Goal: Information Seeking & Learning: Learn about a topic

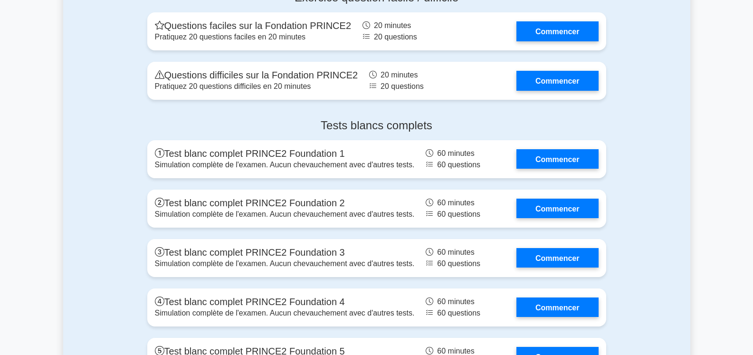
scroll to position [1362, 0]
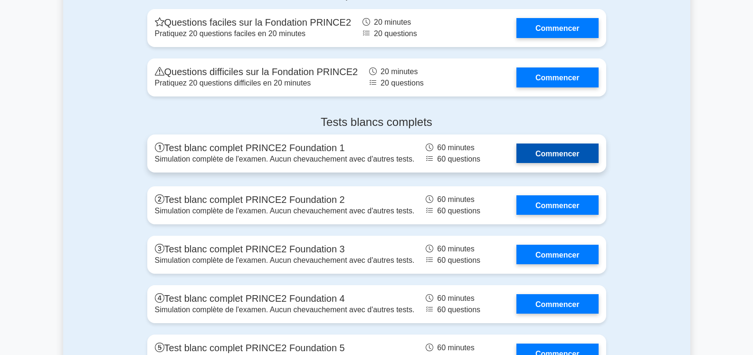
click at [567, 146] on link "Commencer" at bounding box center [557, 152] width 82 height 19
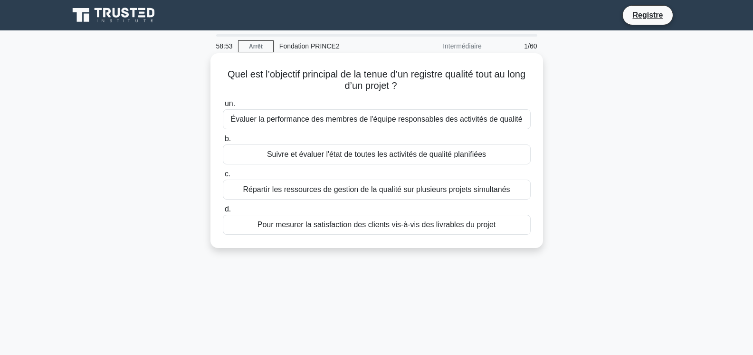
click at [430, 153] on font "Suivre et évaluer l'état de toutes les activités de qualité planifiées" at bounding box center [376, 154] width 219 height 8
click at [223, 142] on input "b. Suivre et évaluer l'état de toutes les activités de qualité planifiées" at bounding box center [223, 139] width 0 height 6
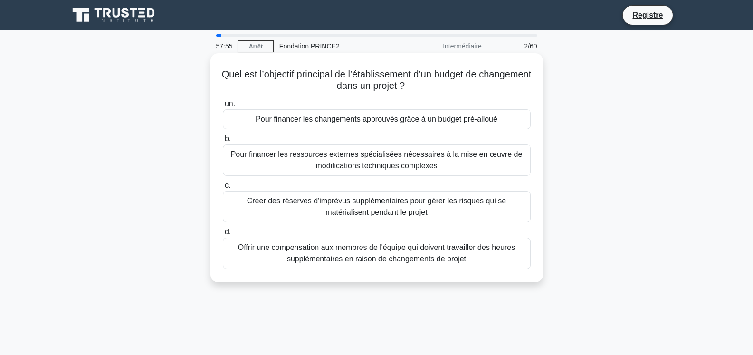
click at [434, 119] on font "Pour financer les changements approuvés grâce à un budget pré-alloué" at bounding box center [377, 119] width 242 height 8
click at [223, 107] on input "un. Pour financer les changements approuvés grâce à un budget pré-alloué" at bounding box center [223, 104] width 0 height 6
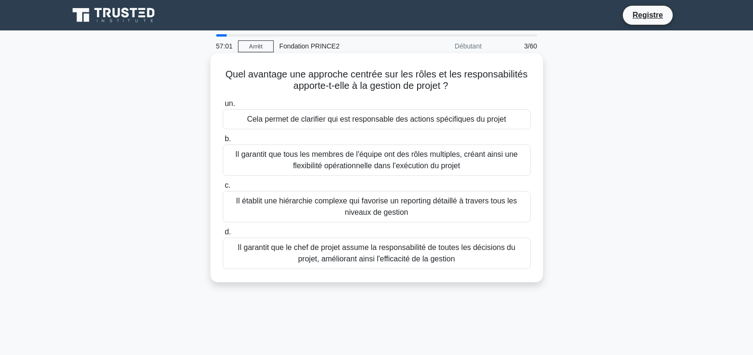
click at [468, 120] on font "Cela permet de clarifier qui est responsable des actions spécifiques du projet" at bounding box center [376, 119] width 259 height 8
click at [223, 107] on input "un. Cela permet de clarifier qui est responsable des actions spécifiques du pro…" at bounding box center [223, 104] width 0 height 6
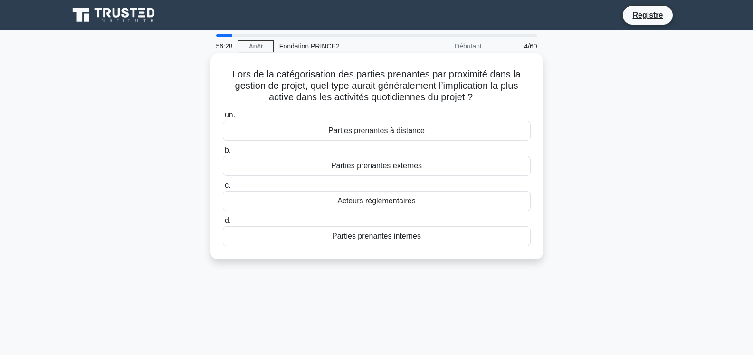
click at [402, 235] on font "Parties prenantes internes" at bounding box center [376, 236] width 89 height 8
click at [223, 224] on input "d. Parties prenantes internes" at bounding box center [223, 221] width 0 height 6
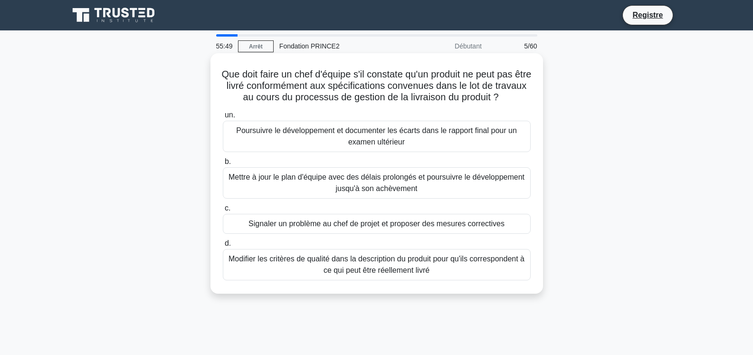
click at [490, 225] on font "Signaler un problème au chef de projet et proposer des mesures correctives" at bounding box center [377, 224] width 256 height 8
click at [223, 211] on input "c. Signaler un problème au chef de projet et proposer des mesures correctives" at bounding box center [223, 208] width 0 height 6
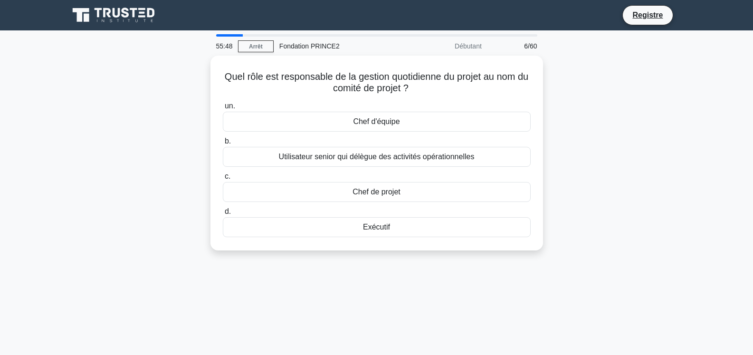
click at [490, 225] on div "Exécutif" at bounding box center [377, 227] width 308 height 20
click at [223, 215] on input "d. Exécutif" at bounding box center [223, 212] width 0 height 6
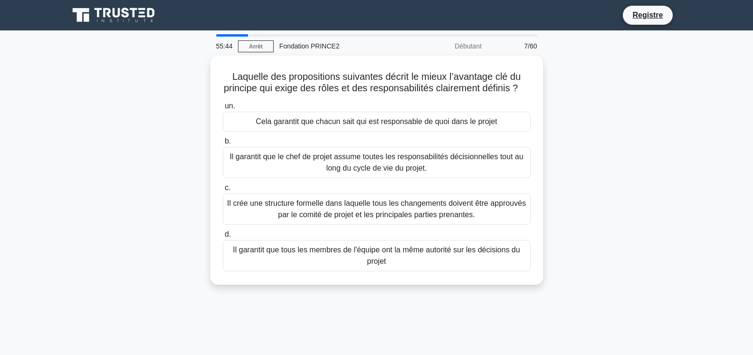
click at [628, 101] on div "Laquelle des propositions suivantes décrit le mieux l’avantage clé du principe …" at bounding box center [376, 176] width 627 height 240
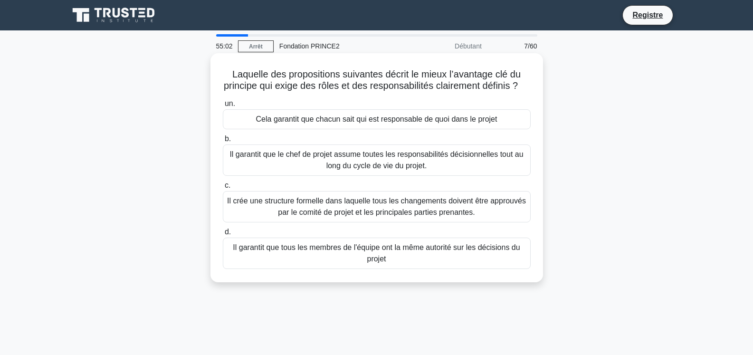
click at [473, 123] on font "Cela garantit que chacun sait qui est responsable de quoi dans le projet" at bounding box center [376, 119] width 241 height 8
click at [223, 107] on input "un. Cela garantit que chacun sait qui est responsable de quoi dans le projet" at bounding box center [223, 104] width 0 height 6
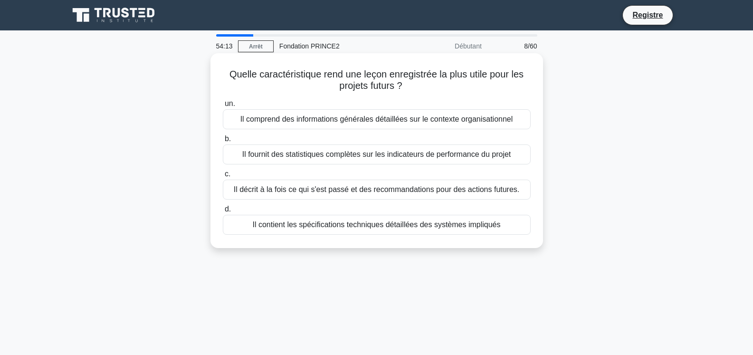
click at [419, 191] on font "Il décrit à la fois ce qui s'est passé et des recommandations pour des actions …" at bounding box center [377, 189] width 286 height 8
click at [223, 177] on input "c. Il décrit à la fois ce qui s'est passé et des recommandations pour des actio…" at bounding box center [223, 174] width 0 height 6
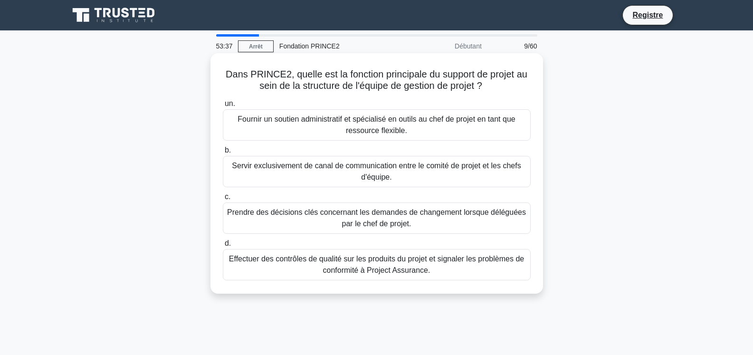
click at [509, 122] on font "Fournir un soutien administratif et spécialisé en outils au chef de projet en t…" at bounding box center [376, 124] width 277 height 19
click at [223, 107] on input "un. Fournir un soutien administratif et spécialisé en outils au chef de projet …" at bounding box center [223, 104] width 0 height 6
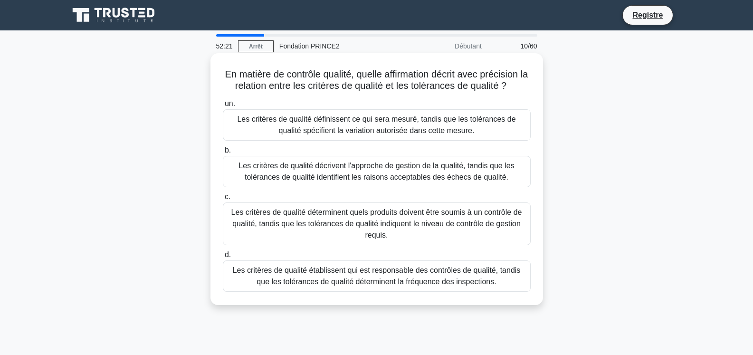
click at [484, 128] on font "Les critères de qualité définissent ce qui sera mesuré, tandis que les toléranc…" at bounding box center [376, 125] width 299 height 23
click at [223, 107] on input "un. Les critères de qualité définissent ce qui sera mesuré, tandis que les tolé…" at bounding box center [223, 104] width 0 height 6
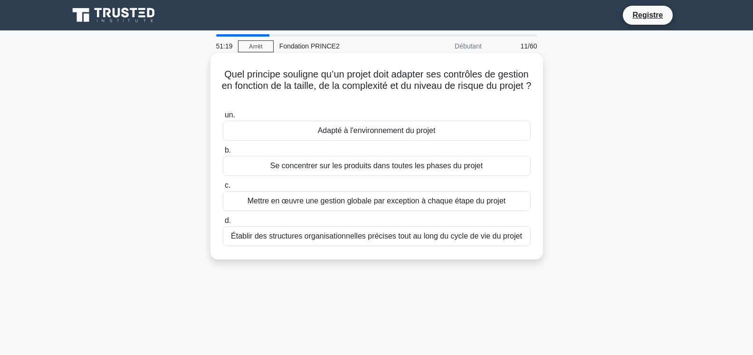
click at [401, 130] on font "Adapté à l'environnement du projet" at bounding box center [377, 130] width 118 height 8
click at [223, 118] on input "un. Adapté à l'environnement du projet" at bounding box center [223, 115] width 0 height 6
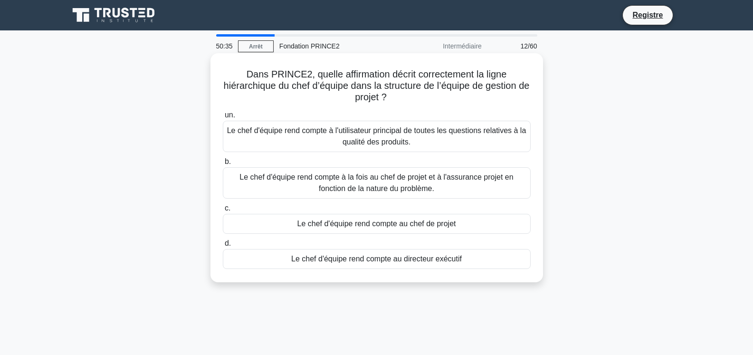
click at [424, 223] on font "Le chef d'équipe rend compte au chef de projet" at bounding box center [376, 224] width 159 height 8
click at [223, 211] on input "c. Le chef d'équipe rend compte au chef de projet" at bounding box center [223, 208] width 0 height 6
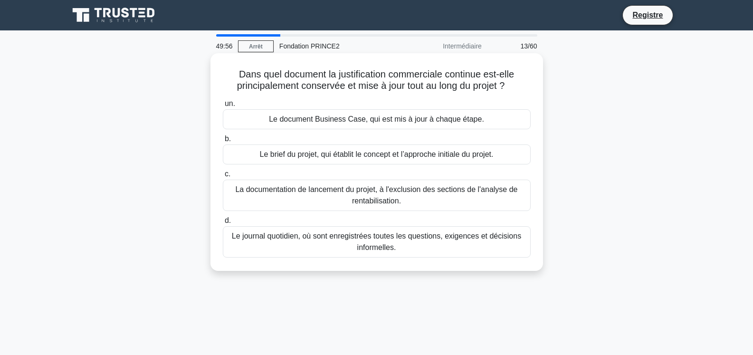
click at [435, 118] on font "Le document Business Case, qui est mis à jour à chaque étape." at bounding box center [376, 119] width 215 height 8
click at [223, 107] on input "un. Le document Business Case, qui est mis à jour à chaque étape." at bounding box center [223, 104] width 0 height 6
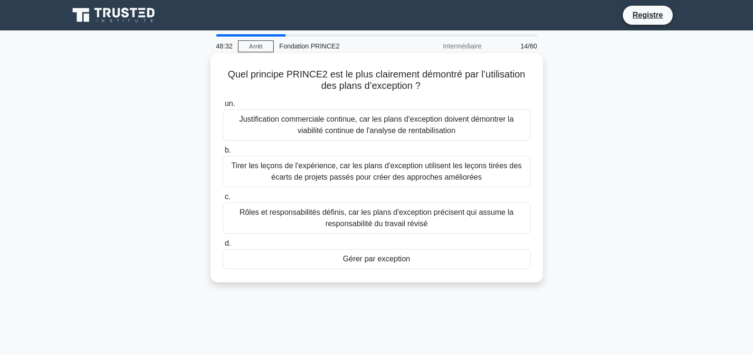
click at [421, 121] on font "Justification commerciale continue, car les plans d'exception doivent démontrer…" at bounding box center [376, 124] width 275 height 19
click at [223, 107] on input "un. Justification commerciale continue, car les plans d'exception doivent démon…" at bounding box center [223, 104] width 0 height 6
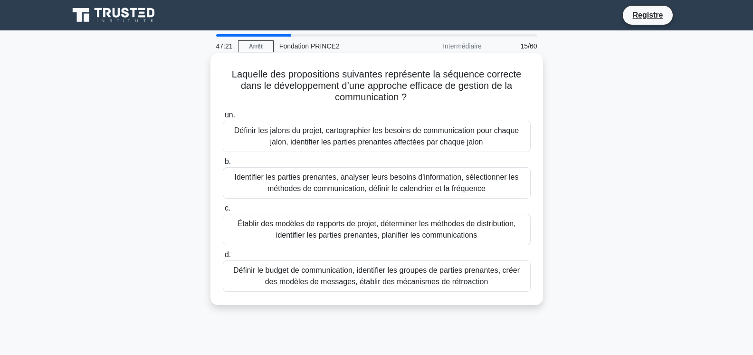
click at [471, 182] on font "Identifier les parties prenantes, analyser leurs besoins d'information, sélecti…" at bounding box center [376, 182] width 284 height 19
click at [223, 165] on input "b. Identifier les parties prenantes, analyser leurs besoins d'information, séle…" at bounding box center [223, 162] width 0 height 6
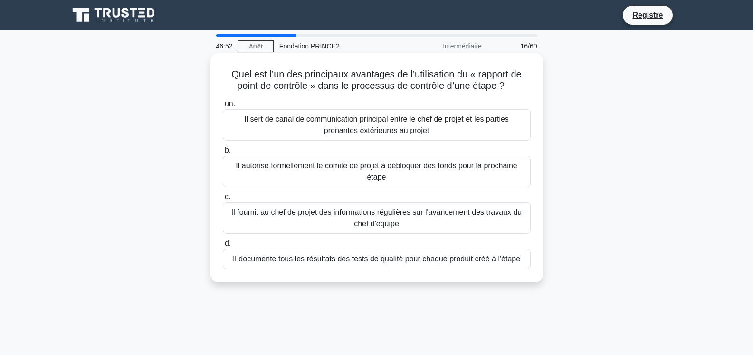
click at [465, 222] on font "Il fournit au chef de projet des informations régulières sur l'avancement des t…" at bounding box center [376, 218] width 299 height 23
click at [223, 200] on input "c. Il fournit au chef de projet des informations régulières sur l'avancement de…" at bounding box center [223, 197] width 0 height 6
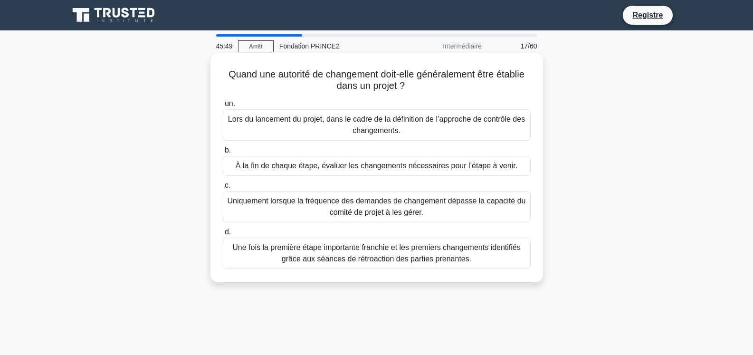
click at [373, 205] on font "Uniquement lorsque la fréquence des demandes de changement dépasse la capacité …" at bounding box center [377, 206] width 298 height 19
click at [223, 189] on input "c. Uniquement lorsque la fréquence des demandes de changement dépasse la capaci…" at bounding box center [223, 185] width 0 height 6
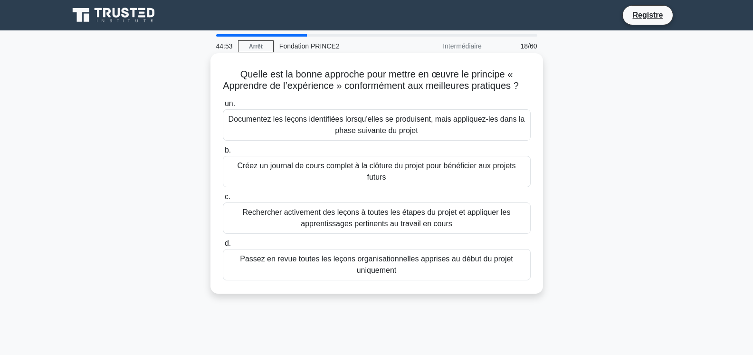
click at [382, 181] on font "Créez un journal de cours complet à la clôture du projet pour bénéficier aux pr…" at bounding box center [376, 171] width 278 height 19
click at [223, 153] on input "b. Créez un journal de cours complet à la clôture du projet pour bénéficier aux…" at bounding box center [223, 150] width 0 height 6
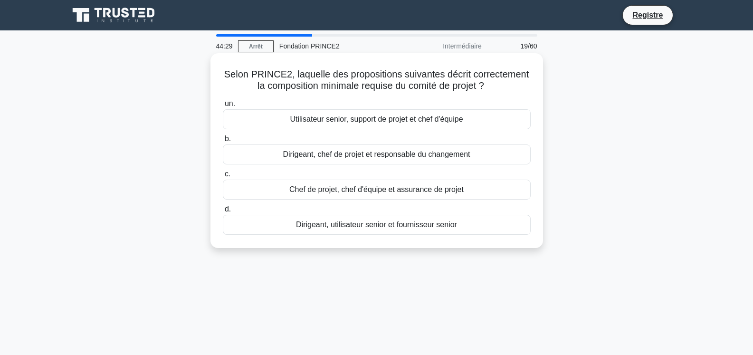
click at [394, 228] on font "Dirigeant, utilisateur senior et fournisseur senior" at bounding box center [376, 224] width 161 height 8
click at [223, 212] on input "d. Dirigeant, utilisateur senior et fournisseur senior" at bounding box center [223, 209] width 0 height 6
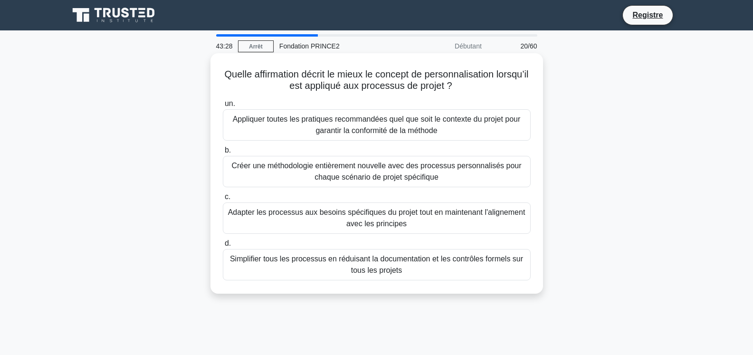
click at [411, 215] on font "Adapter les processus aux besoins spécifiques du projet tout en maintenant l'al…" at bounding box center [376, 217] width 297 height 19
click at [223, 200] on input "c. Adapter les processus aux besoins spécifiques du projet tout en maintenant l…" at bounding box center [223, 197] width 0 height 6
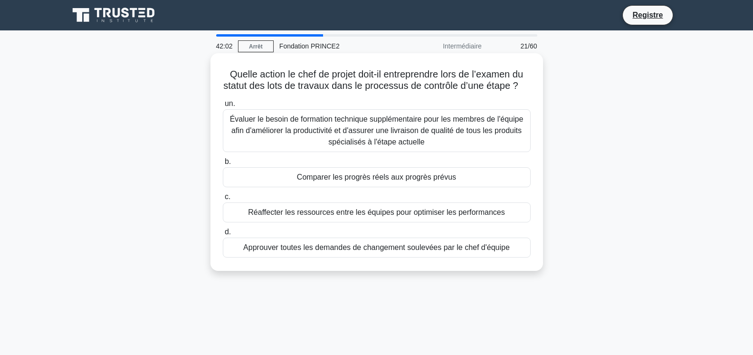
click at [406, 181] on font "Comparer les progrès réels aux progrès prévus" at bounding box center [376, 177] width 159 height 8
click at [223, 165] on input "b. Comparer les progrès réels aux progrès prévus" at bounding box center [223, 162] width 0 height 6
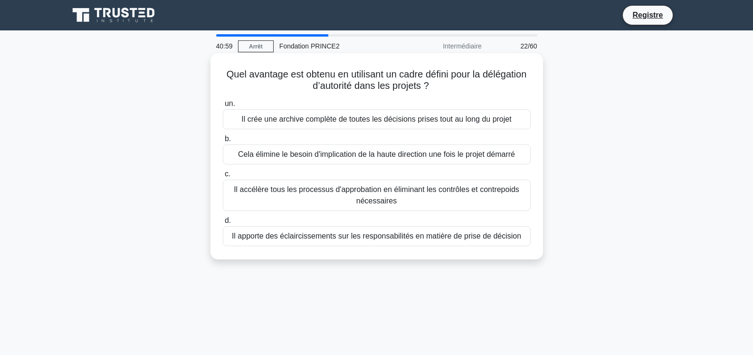
click at [462, 157] on font "Cela élimine le besoin d'implication de la haute direction une fois le projet d…" at bounding box center [376, 154] width 277 height 8
click at [223, 142] on input "b. Cela élimine le besoin d'implication de la haute direction une fois le proje…" at bounding box center [223, 139] width 0 height 6
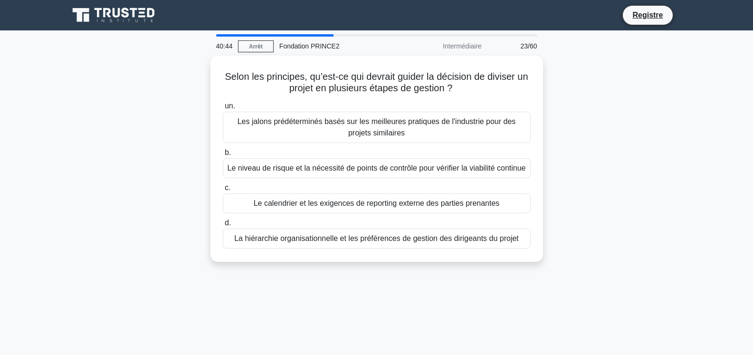
drag, startPoint x: 526, startPoint y: 254, endPoint x: 181, endPoint y: 65, distance: 393.8
click at [181, 65] on div "Selon les principes, qu’est-ce qui devrait guider la décision de diviser un pro…" at bounding box center [376, 165] width 627 height 218
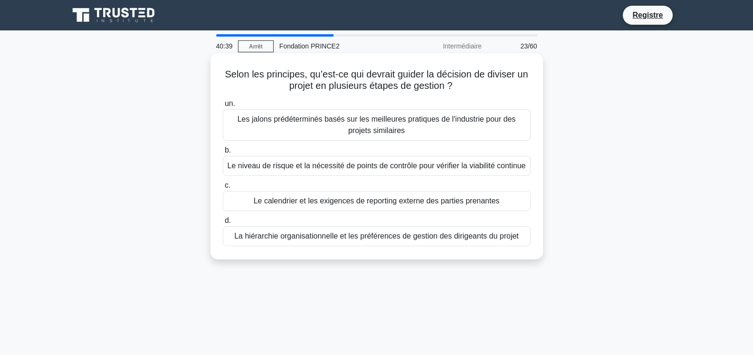
copy div "Selon les principes, qu’est-ce qui devrait guider la décision de diviser un pro…"
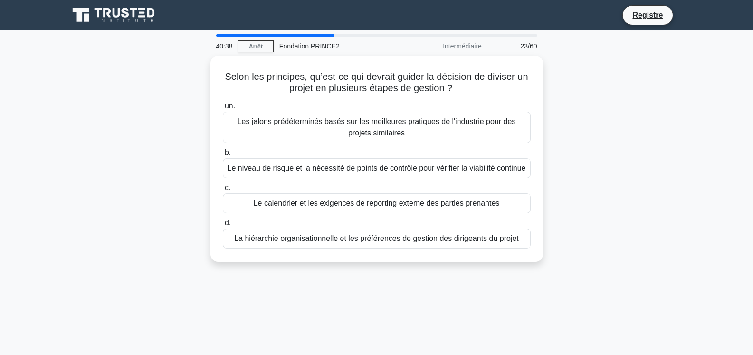
click at [122, 138] on div "Selon les principes, qu’est-ce qui devrait guider la décision de diviser un pro…" at bounding box center [376, 165] width 627 height 218
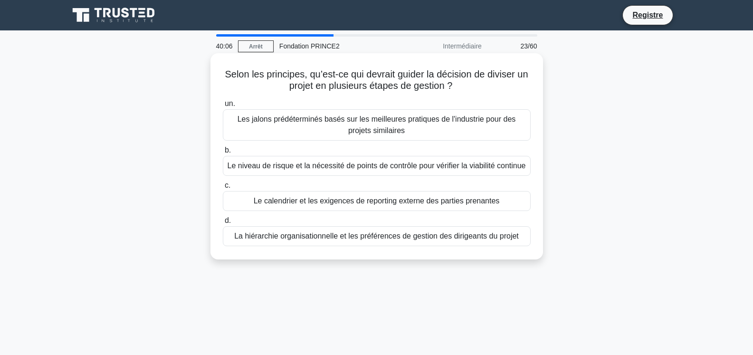
click at [382, 238] on font "La hiérarchie organisationnelle et les préférences de gestion des dirigeants du…" at bounding box center [376, 236] width 285 height 8
click at [223, 224] on input "d. La hiérarchie organisationnelle et les préférences de gestion des dirigeants…" at bounding box center [223, 221] width 0 height 6
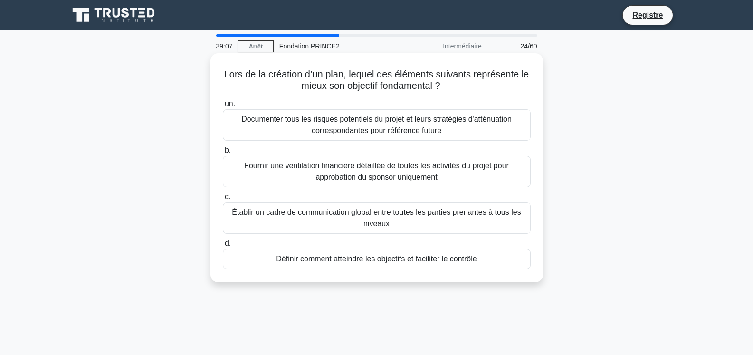
click at [380, 123] on font "Documenter tous les risques potentiels du projet et leurs stratégies d'atténuat…" at bounding box center [376, 124] width 270 height 19
click at [223, 107] on input "un. Documenter tous les risques potentiels du projet et leurs stratégies d'atté…" at bounding box center [223, 104] width 0 height 6
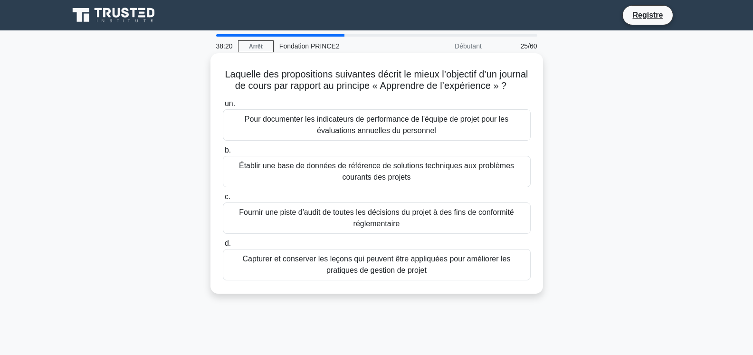
click at [323, 134] on font "Pour documenter les indicateurs de performance de l'équipe de projet pour les é…" at bounding box center [377, 124] width 264 height 19
click at [223, 107] on input "un. Pour documenter les indicateurs de performance de l'équipe de projet pour l…" at bounding box center [223, 104] width 0 height 6
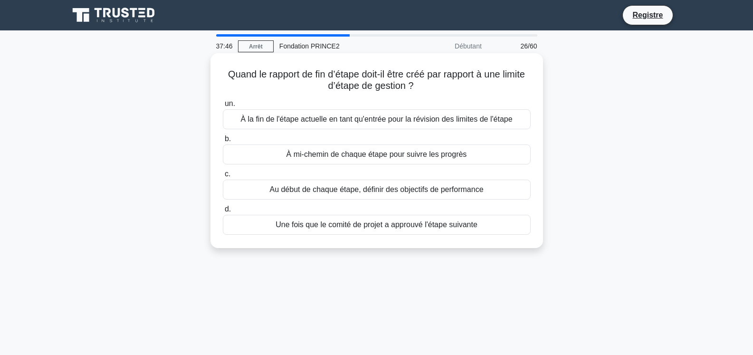
click at [378, 122] on font "À la fin de l'étape actuelle en tant qu'entrée pour la révision des limites de …" at bounding box center [376, 119] width 272 height 8
click at [223, 107] on input "un. À la fin de l'étape actuelle en tant qu'entrée pour la révision des limites…" at bounding box center [223, 104] width 0 height 6
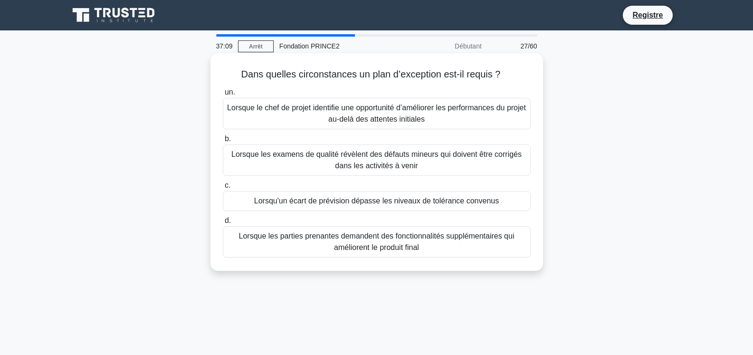
click at [507, 201] on div "Lorsqu'un écart de prévision dépasse les niveaux de tolérance convenus" at bounding box center [377, 201] width 308 height 20
click at [223, 189] on input "c. Lorsqu'un écart de prévision dépasse les niveaux de tolérance convenus" at bounding box center [223, 185] width 0 height 6
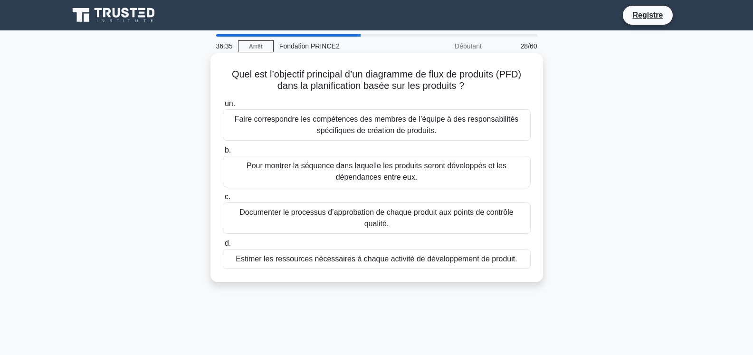
click at [403, 166] on font "Pour montrer la séquence dans laquelle les produits seront développés et les dé…" at bounding box center [377, 171] width 260 height 19
click at [223, 153] on input "b. Pour montrer la séquence dans laquelle les produits seront développés et les…" at bounding box center [223, 150] width 0 height 6
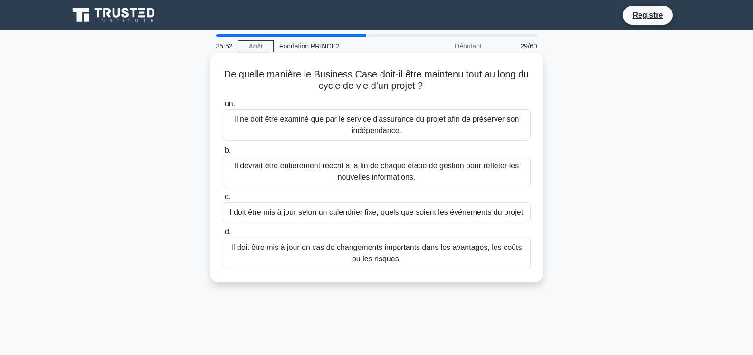
click at [512, 250] on font "Il doit être mis à jour en cas de changements importants dans les avantages, le…" at bounding box center [376, 252] width 291 height 19
click at [223, 235] on input "d. Il doit être mis à jour en cas de changements importants dans les avantages,…" at bounding box center [223, 232] width 0 height 6
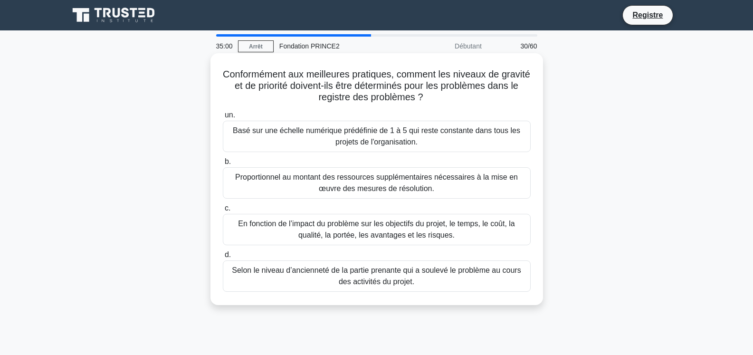
click at [386, 234] on font "En fonction de l’impact du problème sur les objectifs du projet, le temps, le c…" at bounding box center [376, 229] width 277 height 19
click at [223, 211] on input "c. En fonction de l’impact du problème sur les objectifs du projet, le temps, l…" at bounding box center [223, 208] width 0 height 6
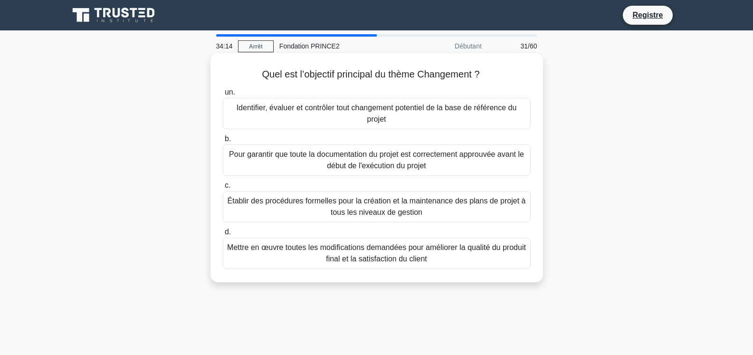
click at [432, 262] on font "Mettre en œuvre toutes les modifications demandées pour améliorer la qualité du…" at bounding box center [376, 252] width 299 height 19
click at [223, 235] on input "d. Mettre en œuvre toutes les modifications demandées pour améliorer la qualité…" at bounding box center [223, 232] width 0 height 6
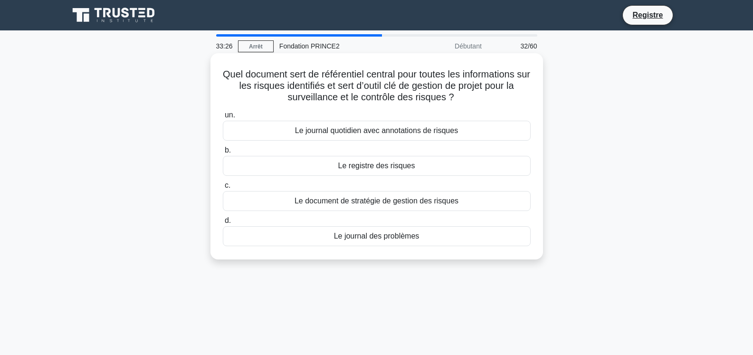
click at [410, 166] on font "Le registre des risques" at bounding box center [376, 166] width 77 height 8
click at [223, 153] on input "b. Le registre des risques" at bounding box center [223, 150] width 0 height 6
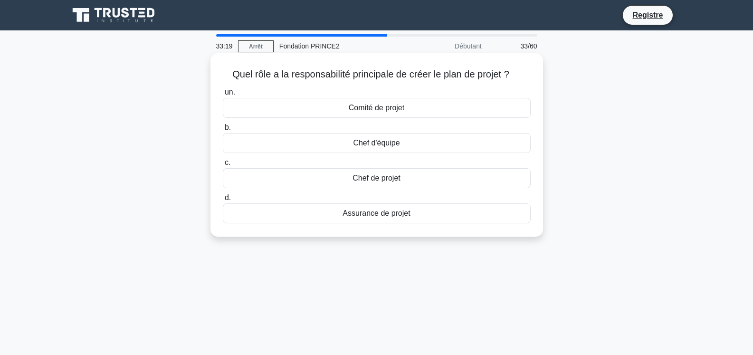
click at [437, 187] on div "Chef de projet" at bounding box center [377, 178] width 308 height 20
click at [223, 166] on input "c. Chef de projet" at bounding box center [223, 163] width 0 height 6
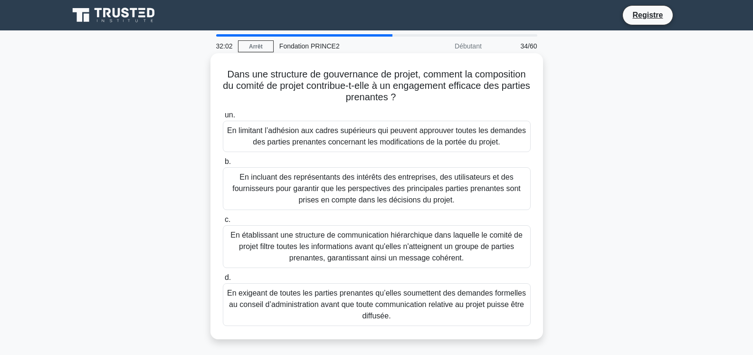
click at [387, 245] on font "En établissant une structure de communication hiérarchique dans laquelle le com…" at bounding box center [376, 246] width 292 height 31
click at [223, 223] on input "c. En établissant une structure de communication hiérarchique dans laquelle le …" at bounding box center [223, 220] width 0 height 6
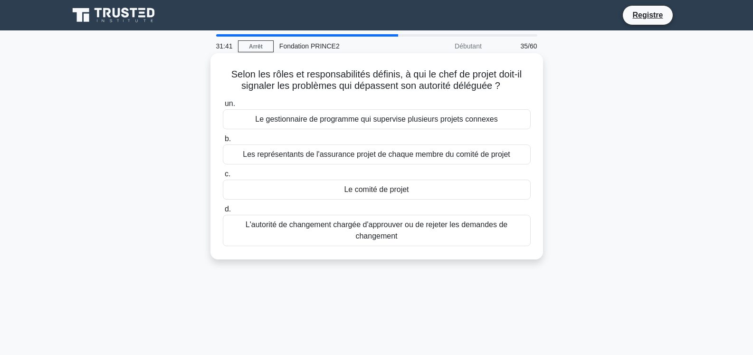
click at [399, 189] on font "Le comité de projet" at bounding box center [376, 189] width 65 height 8
click at [223, 177] on input "c. Le comité de projet" at bounding box center [223, 174] width 0 height 6
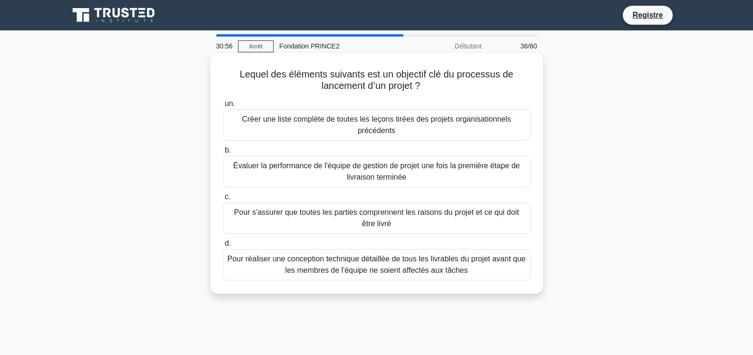
click at [449, 213] on font "Pour s'assurer que toutes les parties comprennent les raisons du projet et ce q…" at bounding box center [376, 217] width 285 height 19
click at [223, 200] on input "c. Pour s'assurer que toutes les parties comprennent les raisons du projet et c…" at bounding box center [223, 197] width 0 height 6
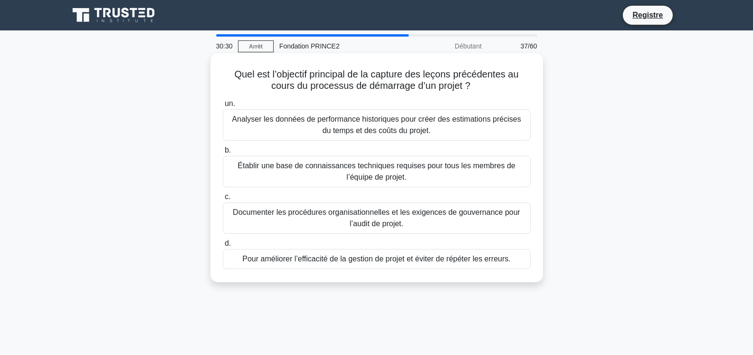
click at [446, 260] on font "Pour améliorer l’efficacité de la gestion de projet et éviter de répéter les er…" at bounding box center [376, 259] width 268 height 8
click at [223, 247] on input "d. Pour améliorer l’efficacité de la gestion de projet et éviter de répéter les…" at bounding box center [223, 243] width 0 height 6
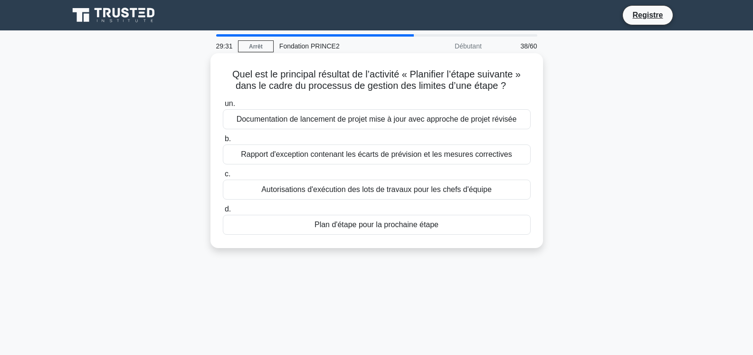
click at [453, 191] on font "Autorisations d'exécution des lots de travaux pour les chefs d'équipe" at bounding box center [376, 189] width 230 height 8
click at [223, 177] on input "c. Autorisations d'exécution des lots de travaux pour les chefs d'équipe" at bounding box center [223, 174] width 0 height 6
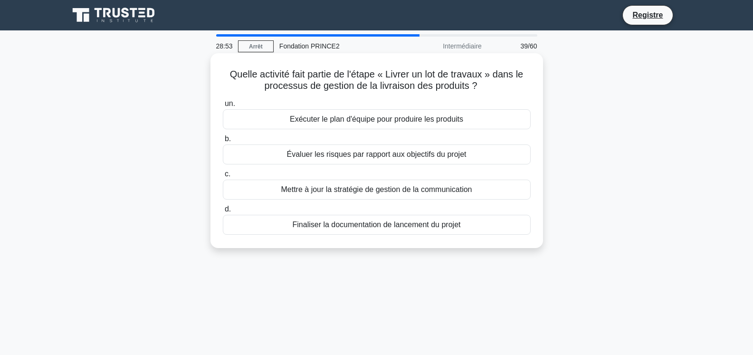
click at [446, 119] on font "Exécuter le plan d'équipe pour produire les produits" at bounding box center [376, 119] width 173 height 8
click at [223, 107] on input "un. Exécuter le plan d'équipe pour produire les produits" at bounding box center [223, 104] width 0 height 6
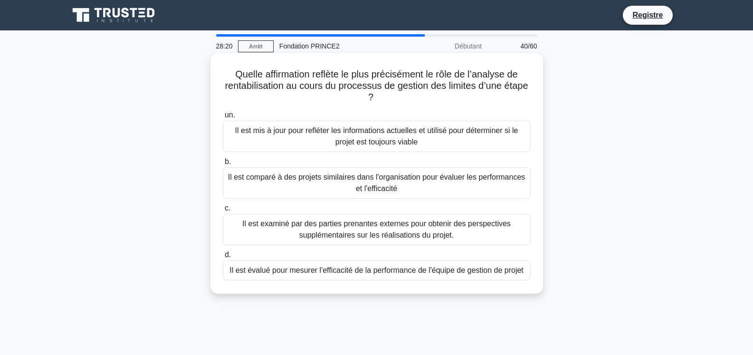
click at [420, 230] on font "Il est examiné par des parties prenantes externes pour obtenir des perspectives…" at bounding box center [376, 229] width 268 height 19
click at [223, 211] on input "c. Il est examiné par des parties prenantes externes pour obtenir des perspecti…" at bounding box center [223, 208] width 0 height 6
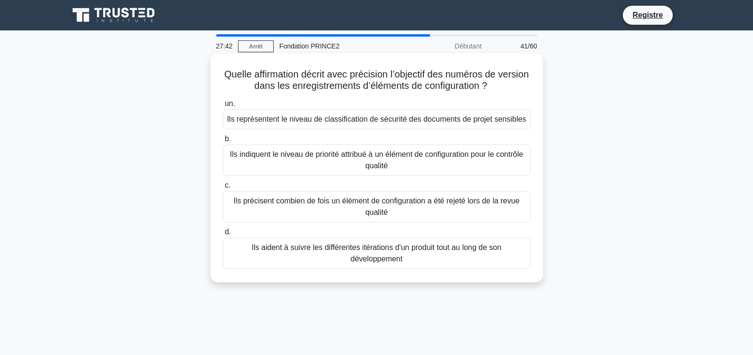
click at [481, 161] on font "Ils indiquent le niveau de priorité attribué à un élément de configuration pour…" at bounding box center [376, 160] width 299 height 23
click at [223, 142] on input "b. Ils indiquent le niveau de priorité attribué à un élément de configuration p…" at bounding box center [223, 139] width 0 height 6
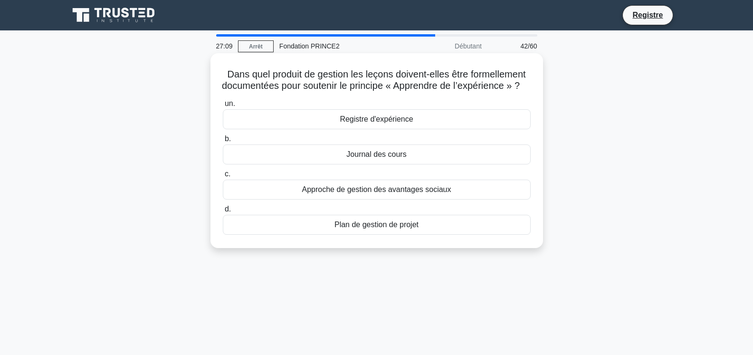
click at [449, 164] on div "Journal des cours" at bounding box center [377, 154] width 308 height 20
click at [223, 142] on input "b. Journal des cours" at bounding box center [223, 139] width 0 height 6
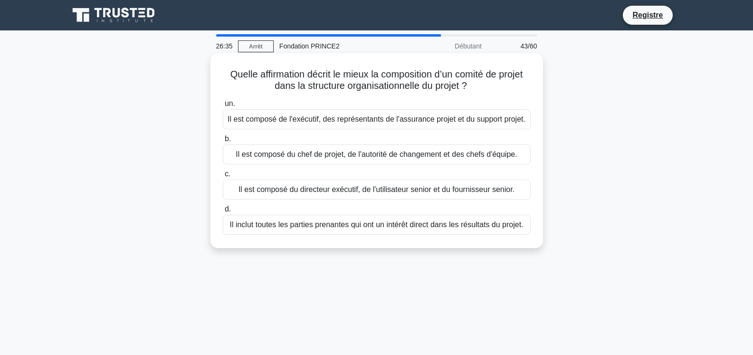
click at [472, 189] on font "Il est composé du directeur exécutif, de l'utilisateur senior et du fournisseur…" at bounding box center [377, 189] width 276 height 8
click at [223, 177] on input "c. Il est composé du directeur exécutif, de l'utilisateur senior et du fourniss…" at bounding box center [223, 174] width 0 height 6
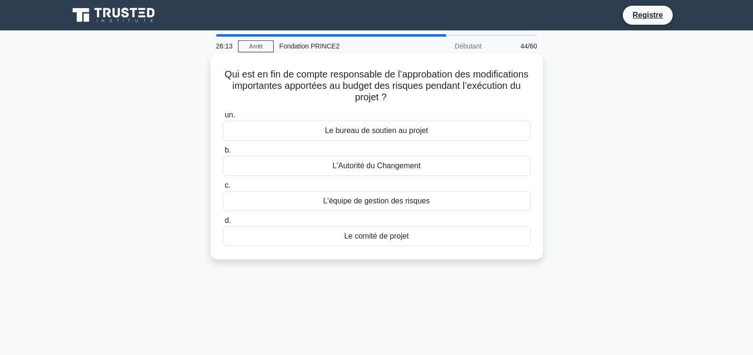
click at [475, 234] on div "Le comité de projet" at bounding box center [377, 236] width 308 height 20
click at [223, 224] on input "d. Le comité de projet" at bounding box center [223, 221] width 0 height 6
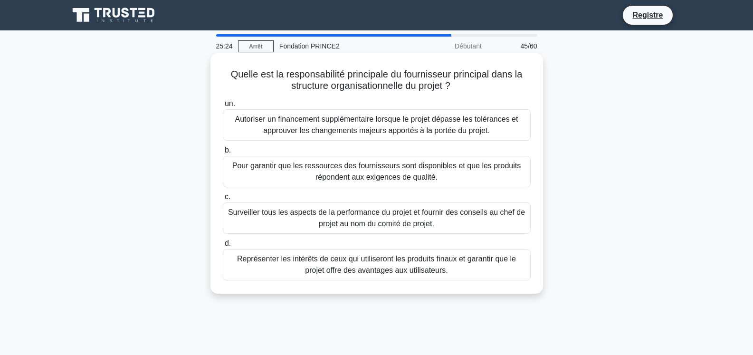
click at [449, 173] on font "Pour garantir que les ressources des fournisseurs sont disponibles et que les p…" at bounding box center [376, 171] width 299 height 23
click at [223, 153] on input "b. Pour garantir que les ressources des fournisseurs sont disponibles et que le…" at bounding box center [223, 150] width 0 height 6
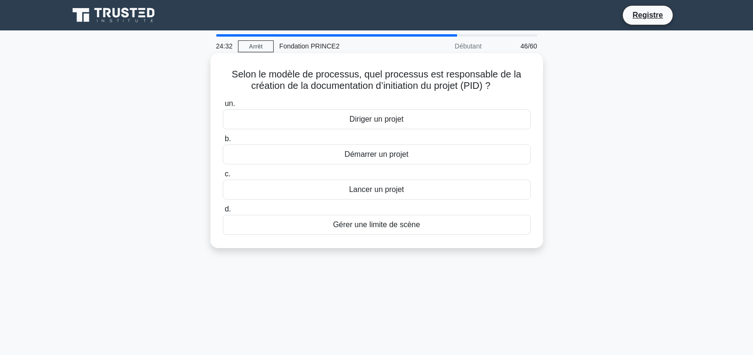
click at [442, 153] on div "Démarrer un projet" at bounding box center [377, 154] width 308 height 20
click at [223, 142] on input "b. Démarrer un projet" at bounding box center [223, 139] width 0 height 6
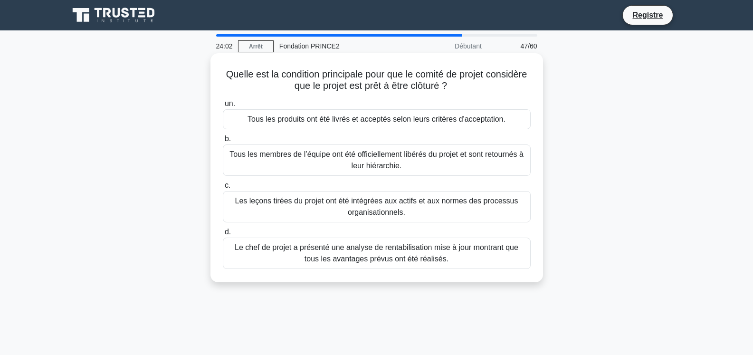
click at [488, 126] on div "Tous les produits ont été livrés et acceptés selon leurs critères d'acceptation." at bounding box center [377, 119] width 308 height 20
click at [223, 107] on input "un. Tous les produits ont été livrés et acceptés selon leurs critères d'accepta…" at bounding box center [223, 104] width 0 height 6
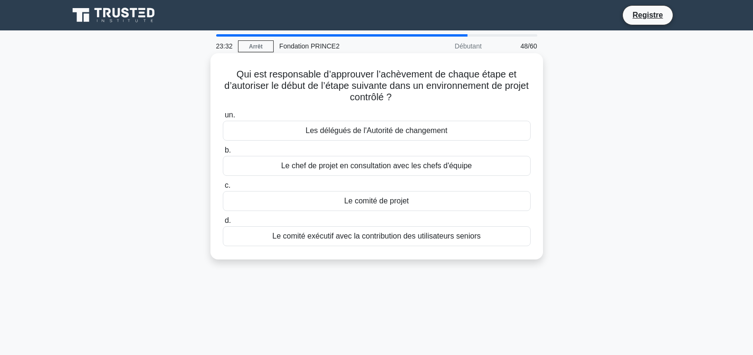
click at [521, 203] on div "Le comité de projet" at bounding box center [377, 201] width 308 height 20
click at [223, 189] on input "c. Le comité de projet" at bounding box center [223, 185] width 0 height 6
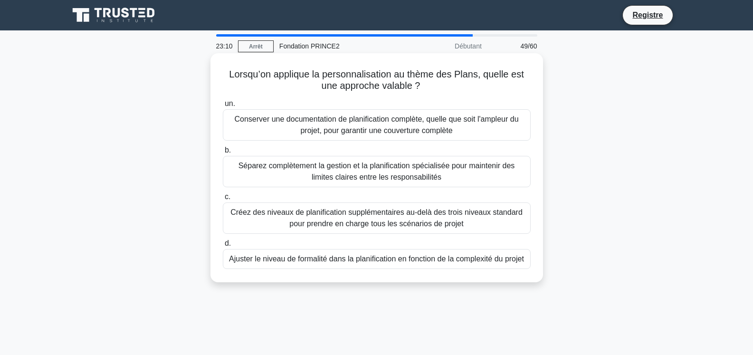
click at [414, 124] on font "Conserver une documentation de planification complète, quelle que soit l'ampleu…" at bounding box center [376, 124] width 284 height 19
click at [223, 107] on input "un. Conserver une documentation de planification complète, quelle que soit l'am…" at bounding box center [223, 104] width 0 height 6
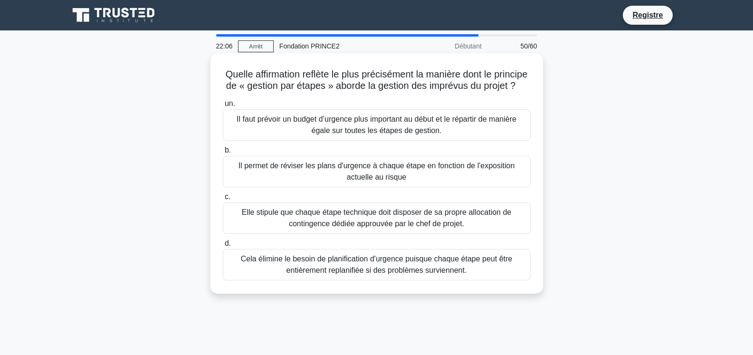
click at [452, 136] on font "Il faut prévoir un budget d’urgence plus important au début et le répartir de m…" at bounding box center [376, 125] width 299 height 23
click at [223, 107] on input "un. Il faut prévoir un budget d’urgence plus important au début et le répartir …" at bounding box center [223, 104] width 0 height 6
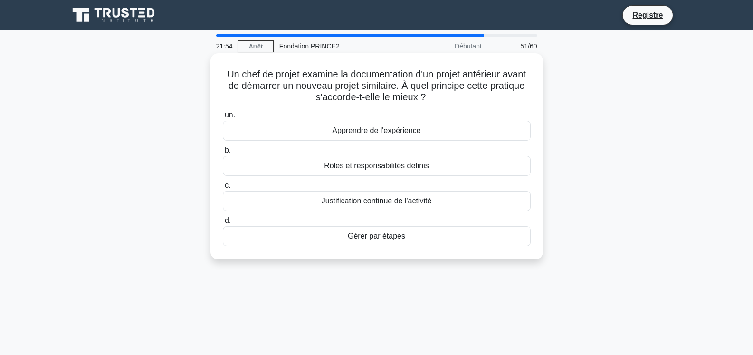
click at [403, 133] on font "Apprendre de l'expérience" at bounding box center [376, 130] width 88 height 8
click at [223, 118] on input "un. Apprendre de l'expérience" at bounding box center [223, 115] width 0 height 6
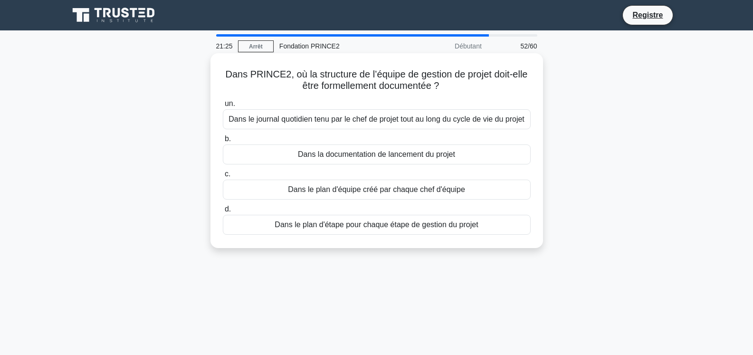
click at [408, 158] on font "Dans la documentation de lancement du projet" at bounding box center [376, 154] width 157 height 8
click at [223, 142] on input "b. Dans la documentation de lancement du projet" at bounding box center [223, 139] width 0 height 6
click at [481, 228] on font "Répartition budgétaire détaillée du projet pour chaque lot de travaux" at bounding box center [376, 224] width 229 height 8
click at [223, 212] on input "d. Répartition budgétaire détaillée du projet pour chaque lot de travaux" at bounding box center [223, 209] width 0 height 6
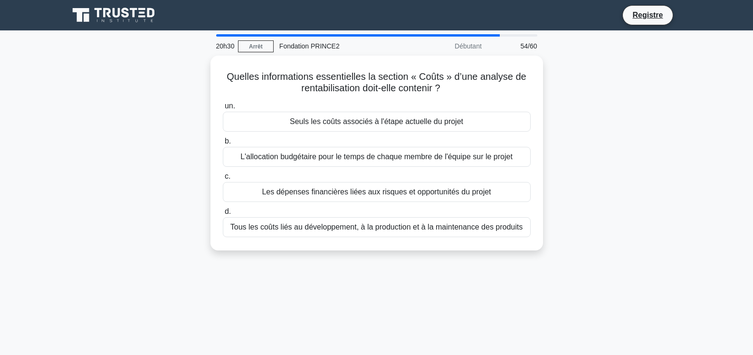
drag, startPoint x: 535, startPoint y: 268, endPoint x: 206, endPoint y: 80, distance: 378.4
click at [206, 80] on div "20h30 Arrêt Fondation PRINCE2 Débutant 54/60 Quelles informations essentielles …" at bounding box center [376, 271] width 627 height 475
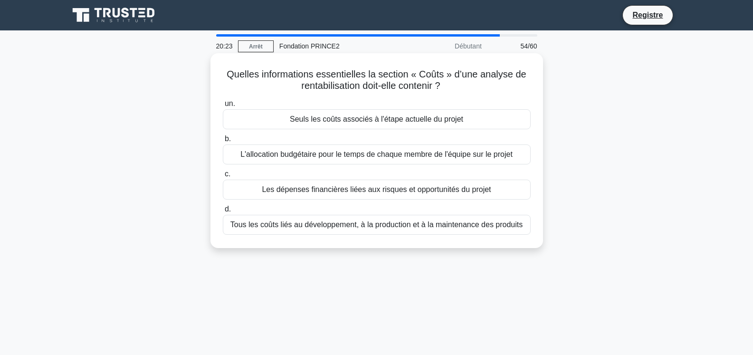
copy div "Quelles informations essentielles la section « Coûts » d’une analyse de rentabi…"
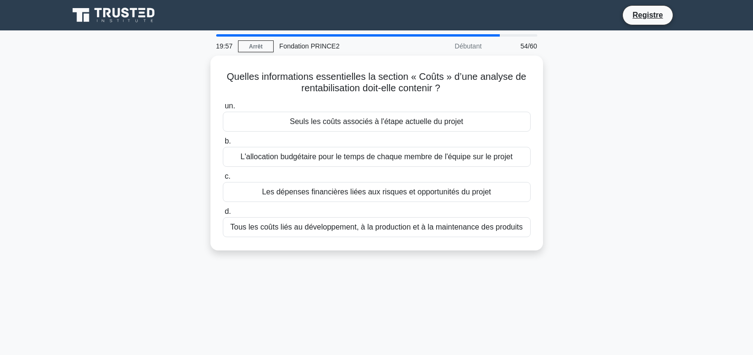
click at [448, 307] on div "19:57 Arrêt Fondation PRINCE2 Débutant 54/60 Quelles informations essentielles …" at bounding box center [376, 271] width 627 height 475
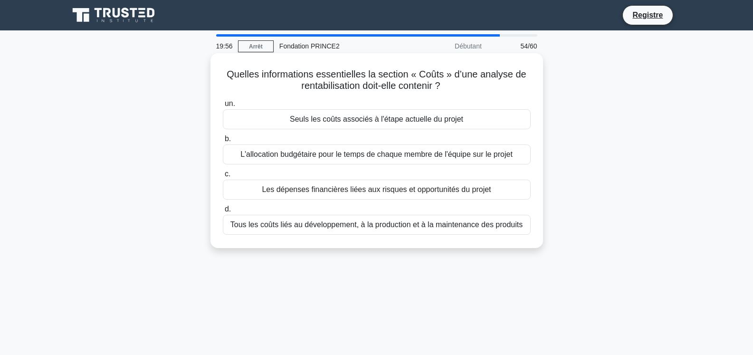
click at [504, 226] on font "Tous les coûts liés au développement, à la production et à la maintenance des p…" at bounding box center [376, 224] width 293 height 8
click at [223, 212] on input "d. Tous les coûts liés au développement, à la production et à la maintenance de…" at bounding box center [223, 209] width 0 height 6
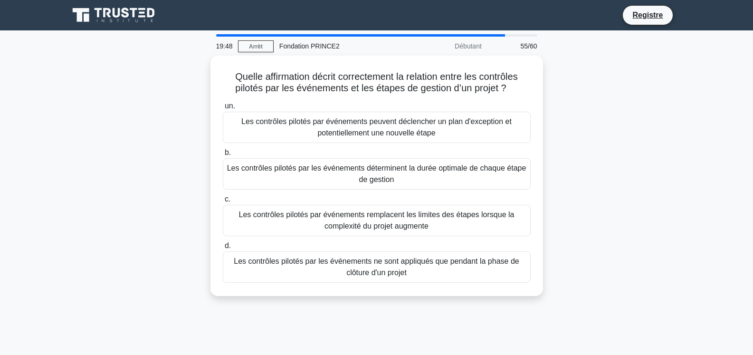
click at [521, 306] on div "Quelle affirmation décrit correctement la relation entre les contrôles pilotés …" at bounding box center [376, 182] width 627 height 252
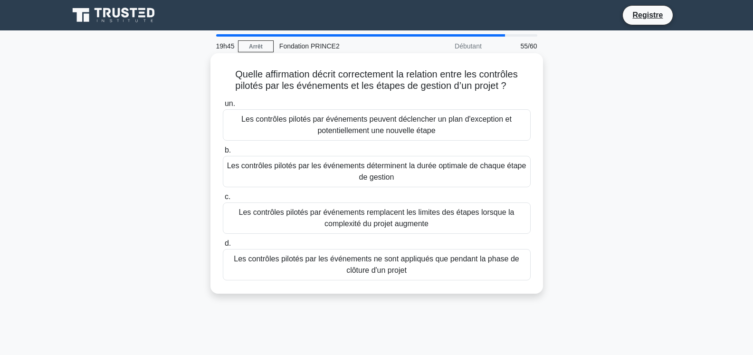
drag, startPoint x: 503, startPoint y: 328, endPoint x: 225, endPoint y: 71, distance: 378.3
click at [225, 71] on div "19h45 Arrêt Fondation PRINCE2 Débutant 55/60 Quelle affirmation décrit correcte…" at bounding box center [376, 271] width 627 height 475
copy div "Quelle affirmation décrit correctement la relation entre les contrôles pilotés …"
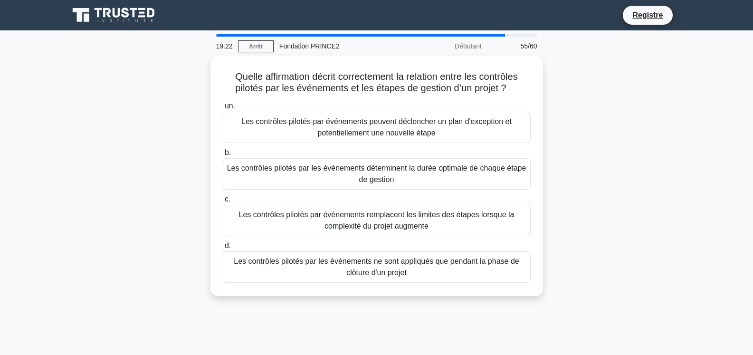
click at [605, 130] on div "Quelle affirmation décrit correctement la relation entre les contrôles pilotés …" at bounding box center [376, 182] width 627 height 252
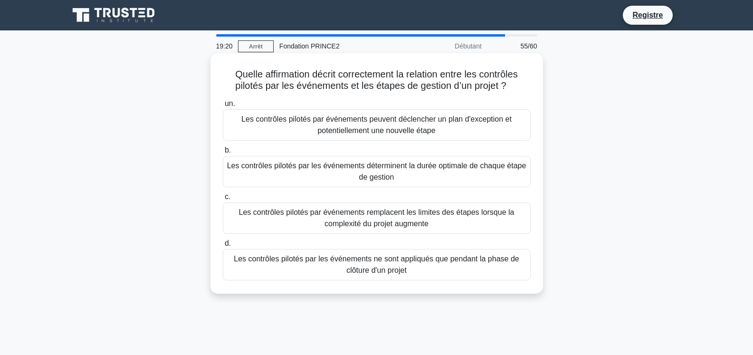
click at [494, 128] on font "Les contrôles pilotés par événements peuvent déclencher un plan d'exception et …" at bounding box center [376, 125] width 299 height 23
click at [223, 107] on input "un. Les contrôles pilotés par événements peuvent déclencher un plan d'exception…" at bounding box center [223, 104] width 0 height 6
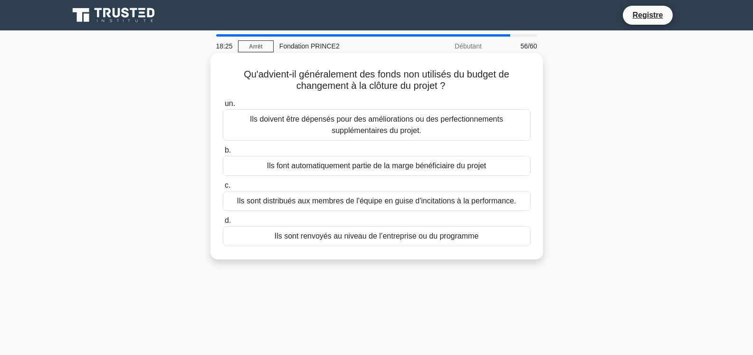
drag, startPoint x: 529, startPoint y: 284, endPoint x: 227, endPoint y: 57, distance: 378.0
click at [227, 57] on div "18:25 Arrêt Fondation PRINCE2 Débutant 56/60 Qu'advient-il généralement des fon…" at bounding box center [376, 271] width 627 height 475
copy div "Qu'advient-il généralement des fonds non utilisés du budget de changement à la …"
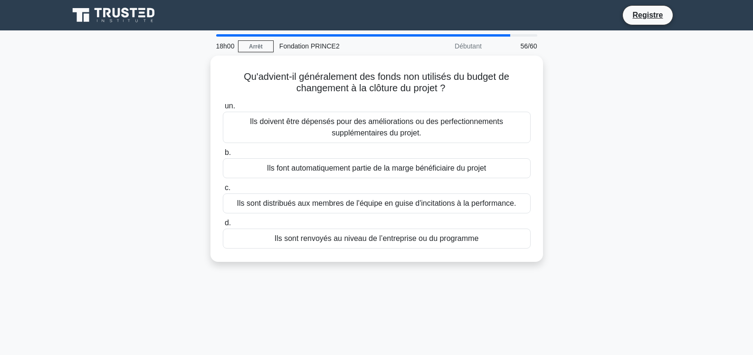
click at [599, 316] on div "18h00 Arrêt Fondation PRINCE2 Débutant 56/60 Qu'advient-il généralement des fon…" at bounding box center [376, 271] width 627 height 475
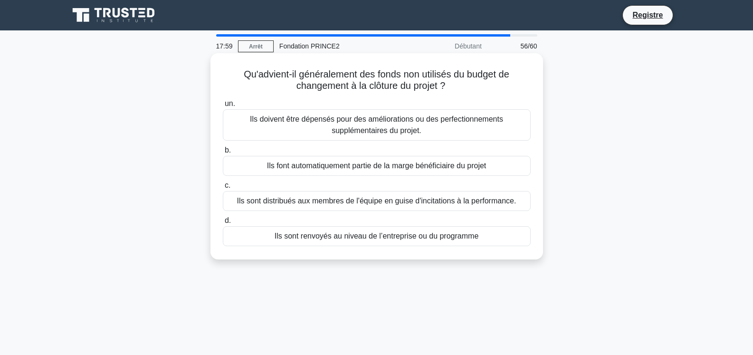
click at [432, 235] on font "Ils sont renvoyés au niveau de l’entreprise ou du programme" at bounding box center [377, 236] width 204 height 8
click at [223, 224] on input "d. Ils sont renvoyés au niveau de l’entreprise ou du programme" at bounding box center [223, 221] width 0 height 6
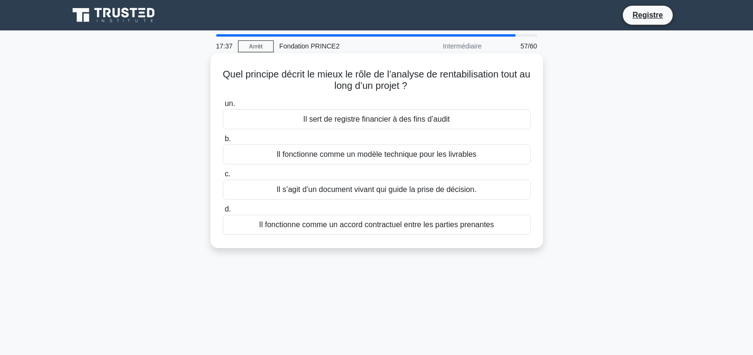
click at [421, 193] on font "Il s’agit d’un document vivant qui guide la prise de décision." at bounding box center [377, 189] width 200 height 8
click at [223, 177] on input "c. Il s’agit d’un document vivant qui guide la prise de décision." at bounding box center [223, 174] width 0 height 6
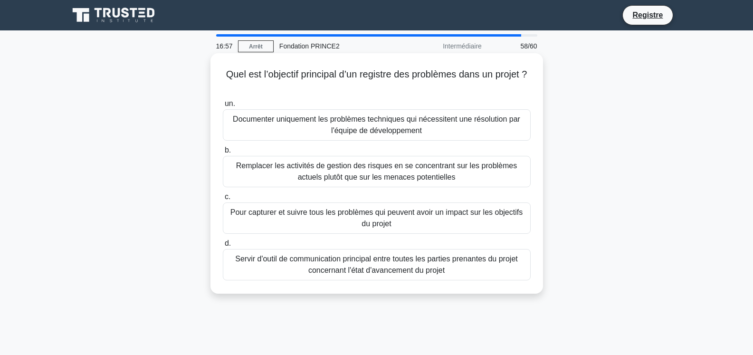
click at [410, 212] on font "Pour capturer et suivre tous les problèmes qui peuvent avoir un impact sur les …" at bounding box center [376, 217] width 292 height 19
click at [223, 200] on input "c. Pour capturer et suivre tous les problèmes qui peuvent avoir un impact sur l…" at bounding box center [223, 197] width 0 height 6
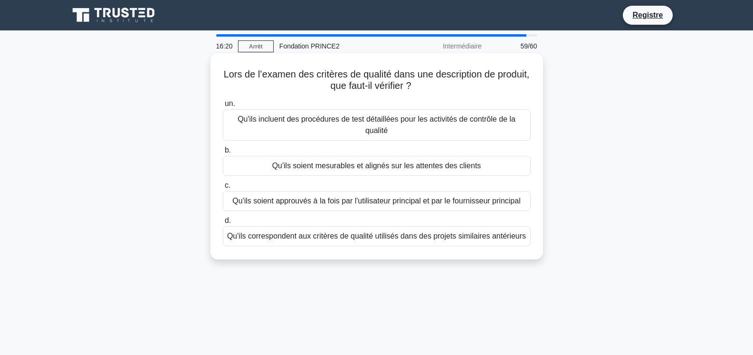
drag, startPoint x: 546, startPoint y: 269, endPoint x: 219, endPoint y: 62, distance: 387.7
click at [219, 62] on div "Lors de l’examen des critères de qualité dans une description de produit, que f…" at bounding box center [376, 165] width 627 height 218
copy div "Lors de l’examen des critères de qualité dans une description de produit, que f…"
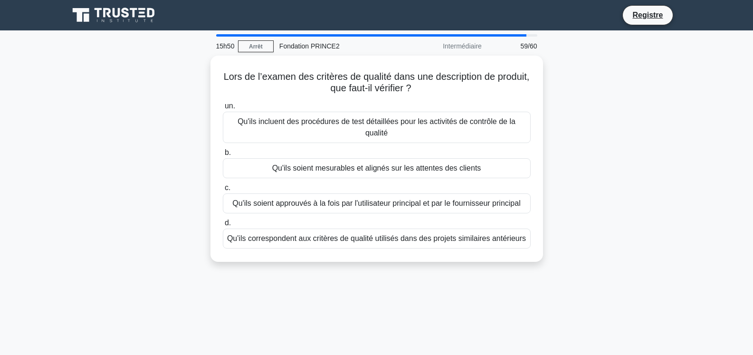
click at [425, 283] on div "15h50 Arrêt Fondation PRINCE2 Intermédiaire 59/60 Lors de l’examen des critères…" at bounding box center [376, 271] width 627 height 475
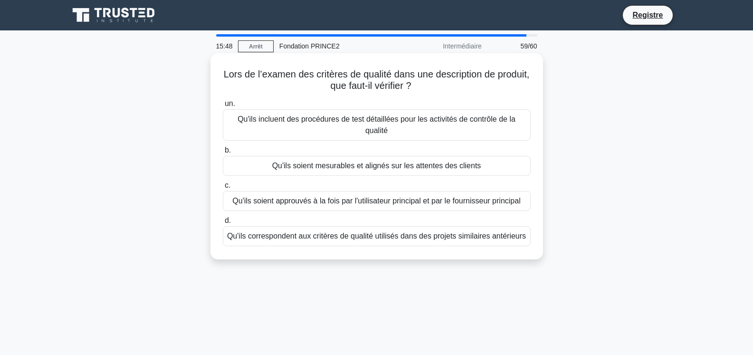
click at [450, 164] on font "Qu'ils soient mesurables et alignés sur les attentes des clients" at bounding box center [376, 166] width 209 height 8
click at [223, 153] on input "b. Qu'ils soient mesurables et alignés sur les attentes des clients" at bounding box center [223, 150] width 0 height 6
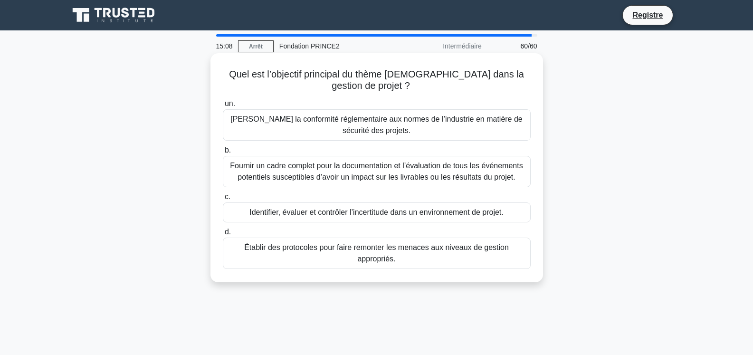
click at [485, 178] on font "Fournir un cadre complet pour la documentation et l’évaluation de tous les évén…" at bounding box center [376, 171] width 293 height 19
click at [223, 153] on input "b. Fournir un cadre complet pour la documentation et l’évaluation de tous les é…" at bounding box center [223, 150] width 0 height 6
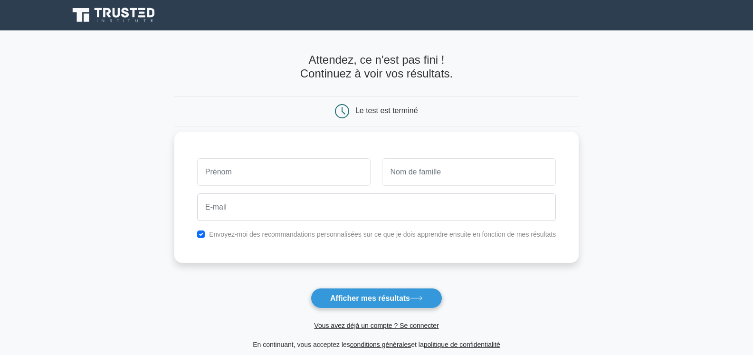
click at [314, 173] on input "text" at bounding box center [284, 172] width 174 height 28
type input "ALA EDDINE"
click at [462, 173] on input "text" at bounding box center [469, 172] width 174 height 28
type input "Hechmi"
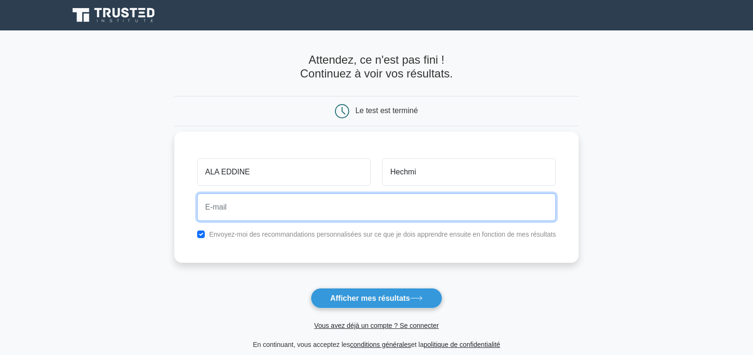
click at [343, 212] on input "email" at bounding box center [376, 207] width 359 height 28
type input "alaeddinehechmi800@gmail.com"
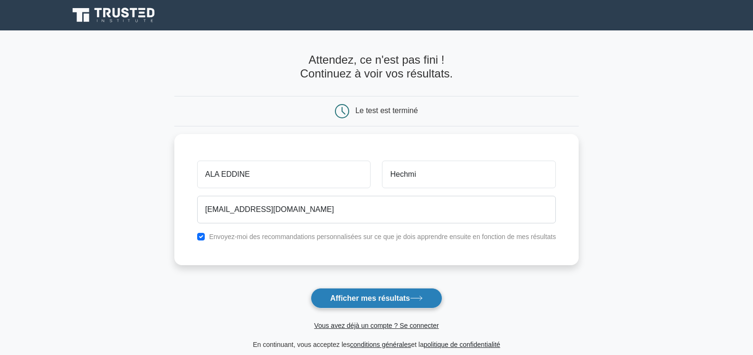
click at [379, 297] on font "Afficher mes résultats" at bounding box center [370, 298] width 80 height 8
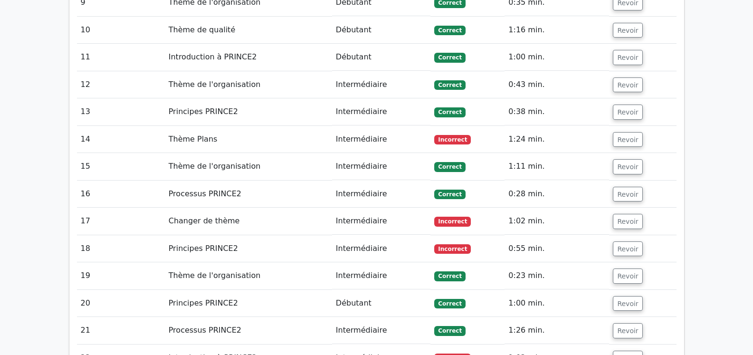
scroll to position [1672, 0]
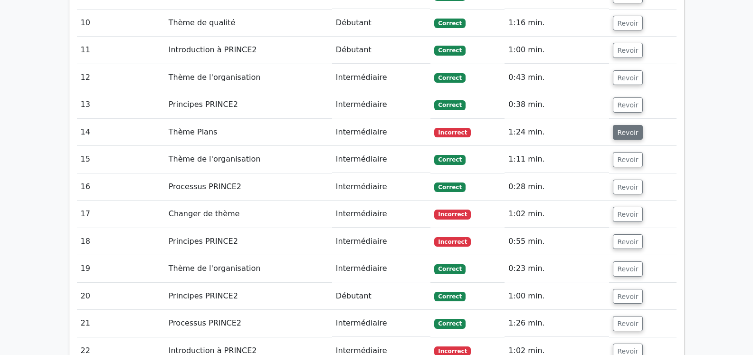
click at [629, 128] on font "Revoir" at bounding box center [627, 132] width 21 height 8
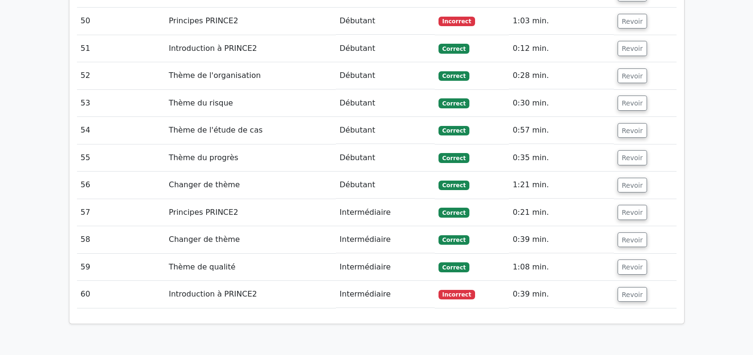
scroll to position [3359, 0]
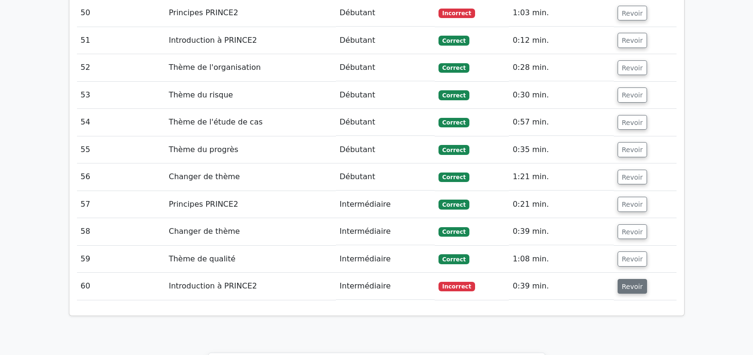
click at [631, 282] on font "Revoir" at bounding box center [632, 286] width 21 height 8
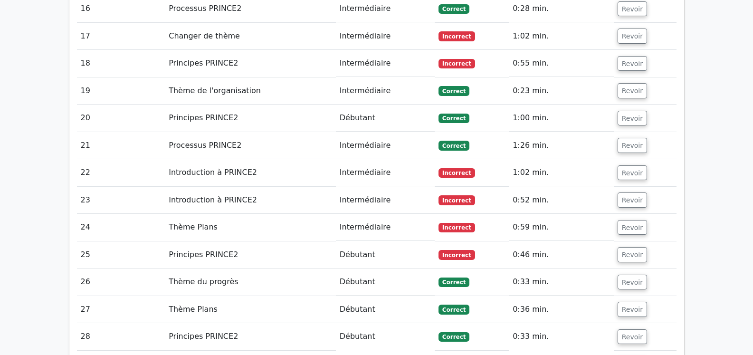
scroll to position [2430, 0]
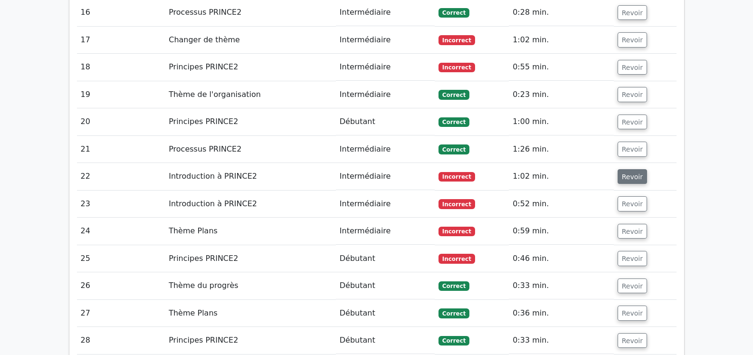
click at [631, 172] on font "Revoir" at bounding box center [632, 176] width 21 height 8
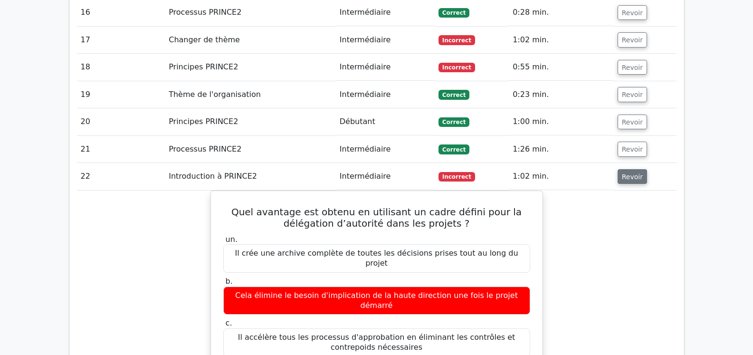
click at [631, 172] on font "Revoir" at bounding box center [632, 176] width 21 height 8
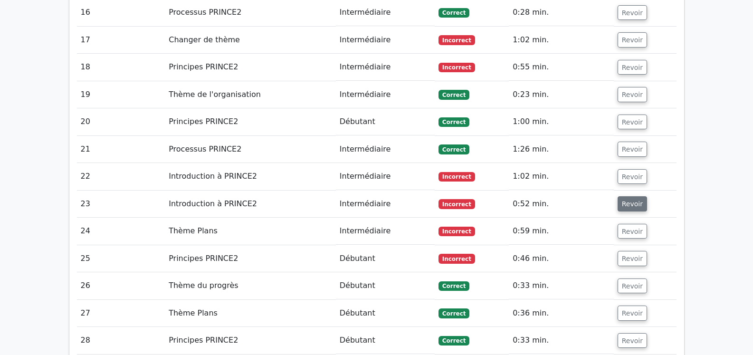
click at [627, 200] on font "Revoir" at bounding box center [632, 204] width 21 height 8
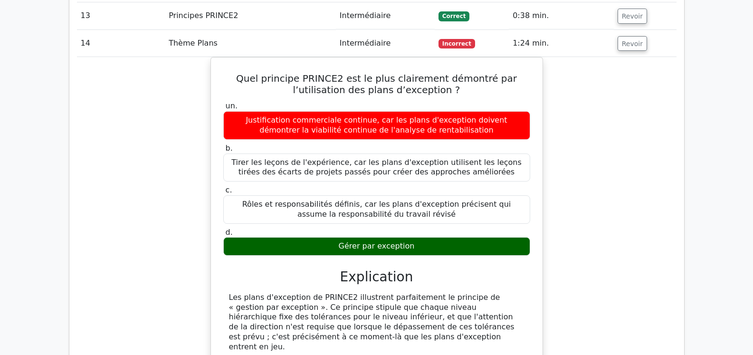
scroll to position [1728, 0]
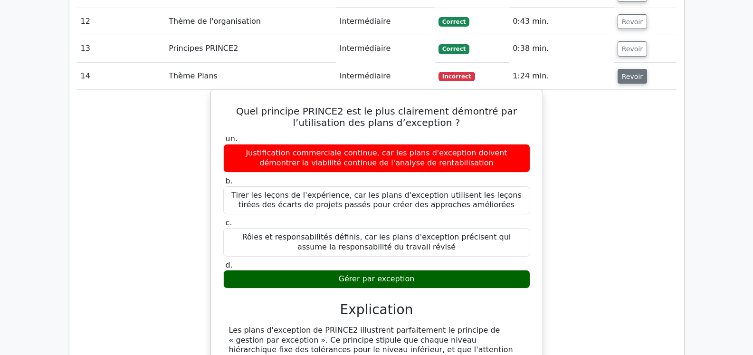
click at [628, 72] on font "Revoir" at bounding box center [632, 76] width 21 height 8
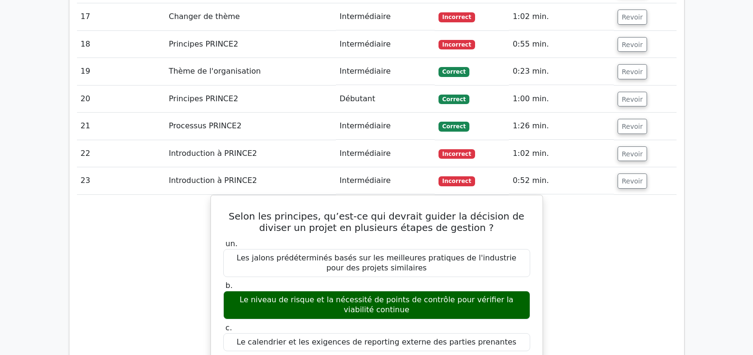
scroll to position [1884, 0]
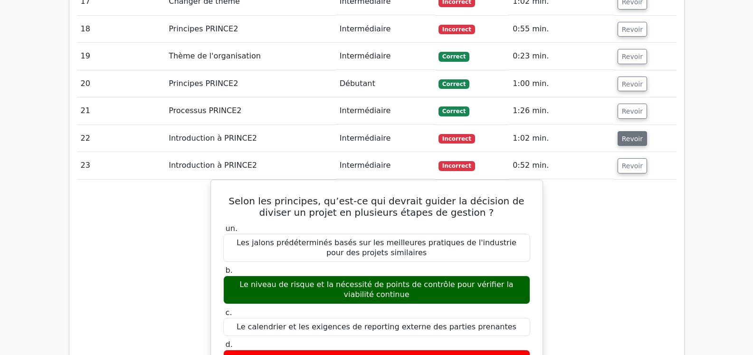
click at [626, 134] on font "Revoir" at bounding box center [632, 138] width 21 height 8
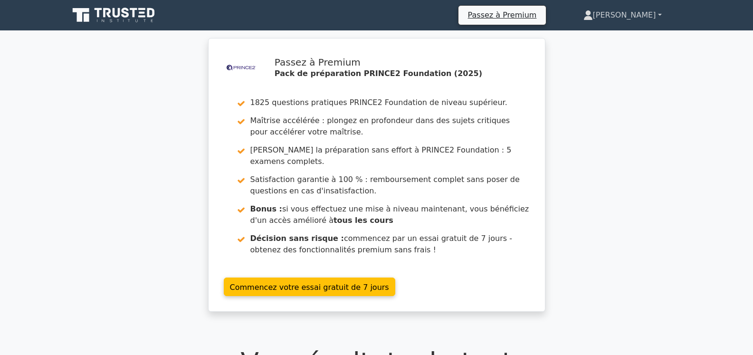
click at [663, 16] on link "[PERSON_NAME]" at bounding box center [623, 15] width 124 height 19
click at [610, 36] on link "Profil" at bounding box center [598, 37] width 75 height 15
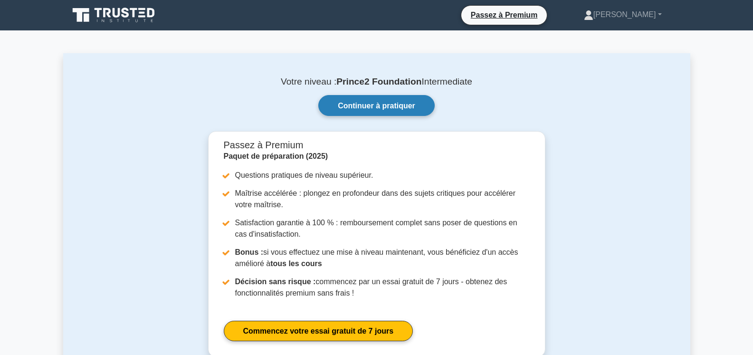
click at [405, 107] on font "Continuer à pratiquer" at bounding box center [376, 106] width 77 height 8
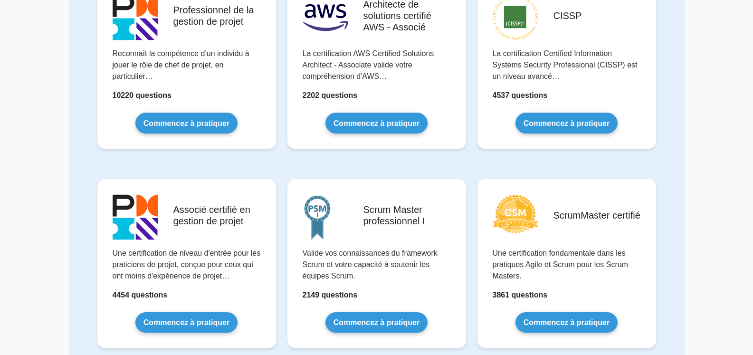
scroll to position [120, 0]
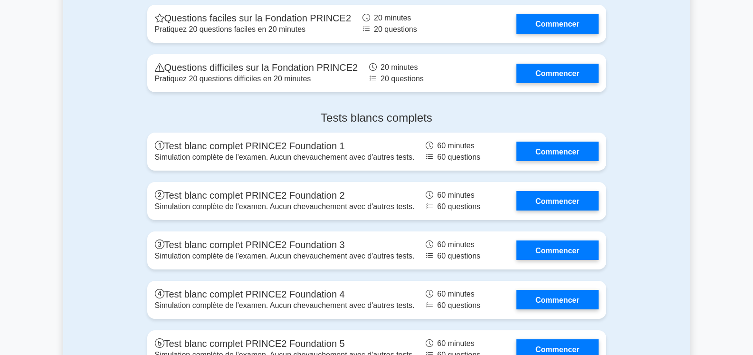
scroll to position [1757, 0]
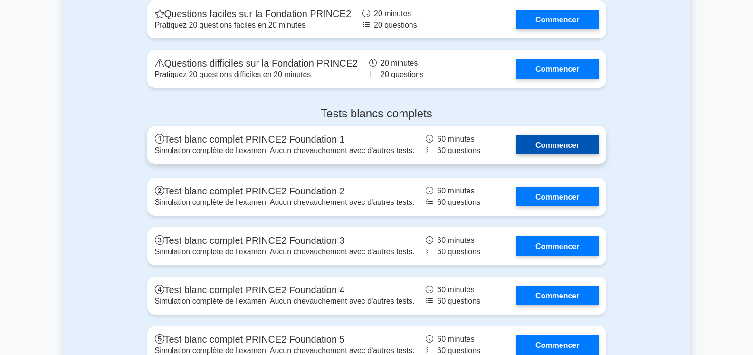
click at [568, 135] on link "Commencer" at bounding box center [557, 144] width 82 height 19
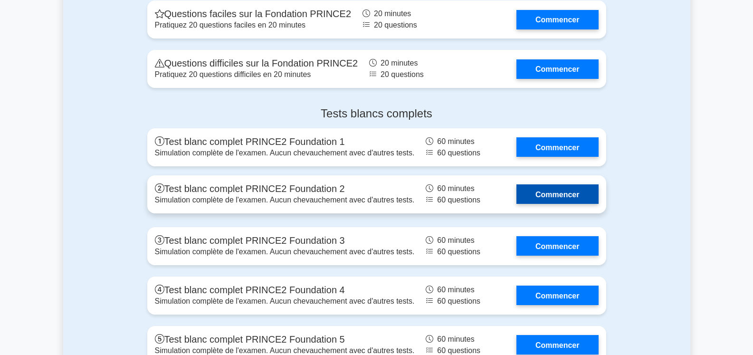
click at [546, 184] on link "Commencer" at bounding box center [557, 193] width 82 height 19
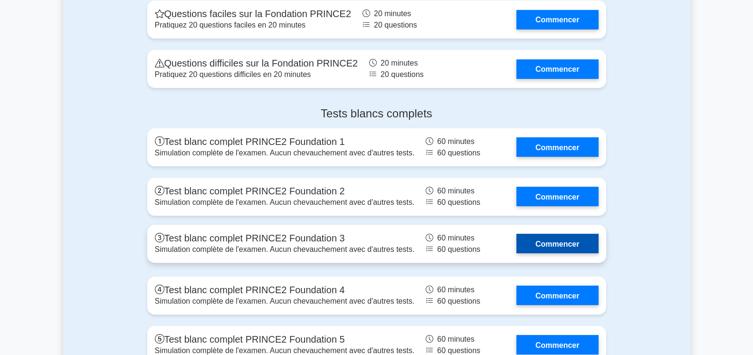
click at [552, 234] on link "Commencer" at bounding box center [557, 243] width 82 height 19
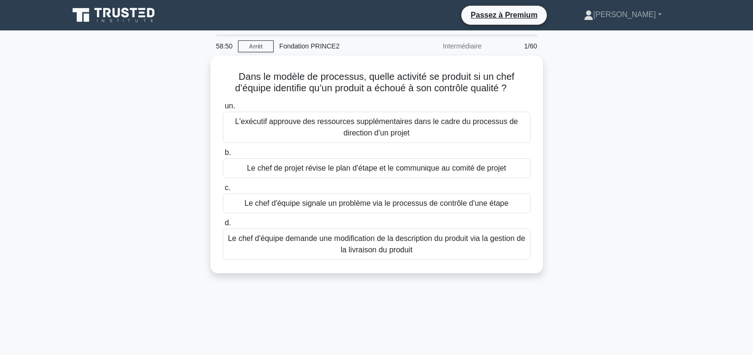
click at [612, 101] on div "Dans le modèle de processus, quelle activité se produit si un chef d’équipe ide…" at bounding box center [376, 170] width 627 height 229
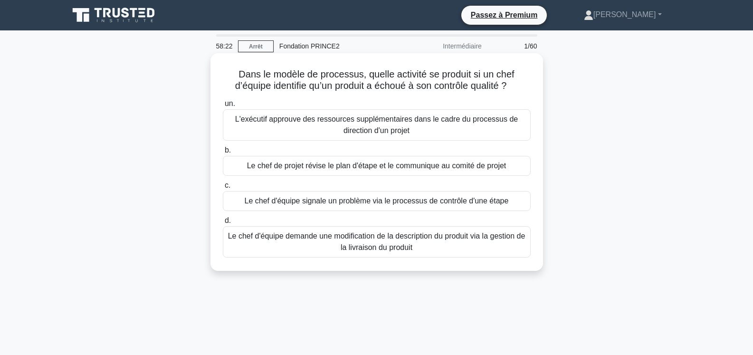
click at [411, 197] on font "Le chef d'équipe signale un problème via le processus de contrôle d'une étape" at bounding box center [377, 201] width 264 height 8
click at [223, 189] on input "c. Le chef d'équipe signale un problème via le processus de contrôle d'une étape" at bounding box center [223, 185] width 0 height 6
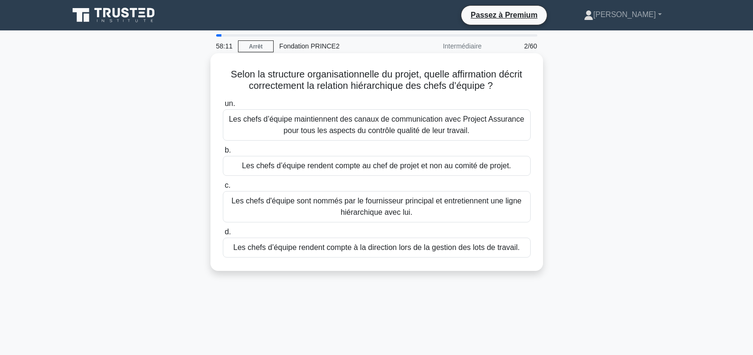
click at [422, 163] on font "Les chefs d’équipe rendent compte au chef de projet et non au comité de projet." at bounding box center [376, 166] width 269 height 8
click at [223, 153] on input "b. Les chefs d’équipe rendent compte au chef de projet et non au comité de proj…" at bounding box center [223, 150] width 0 height 6
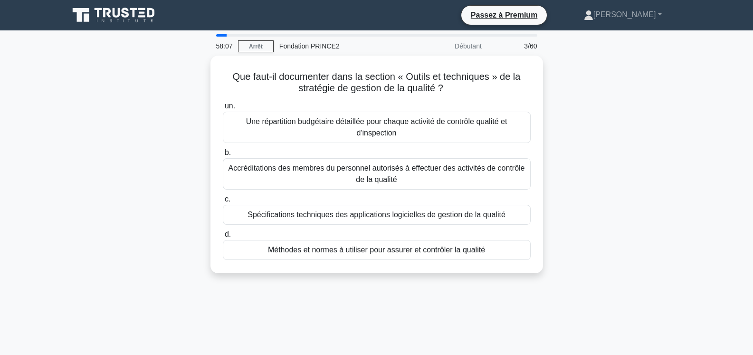
click at [602, 149] on div "Que faut-il documenter dans la section « Outils et techniques » de la stratégie…" at bounding box center [376, 170] width 627 height 229
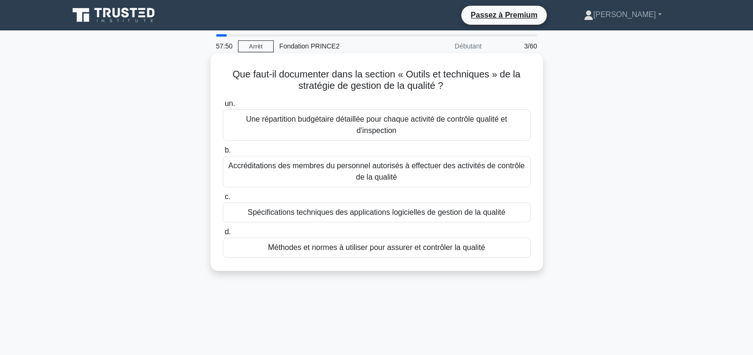
click at [425, 243] on font "Méthodes et normes à utiliser pour assurer et contrôler la qualité" at bounding box center [376, 247] width 217 height 8
click at [223, 235] on input "d. Méthodes et normes à utiliser pour assurer et contrôler la qualité" at bounding box center [223, 232] width 0 height 6
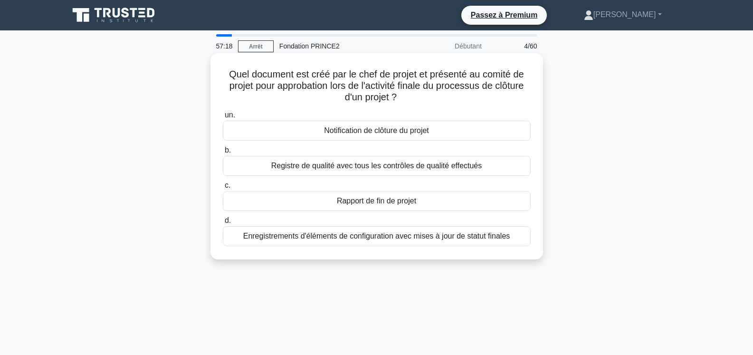
click at [415, 200] on font "Rapport de fin de projet" at bounding box center [376, 201] width 79 height 8
click at [223, 189] on input "c. Rapport de fin de projet" at bounding box center [223, 185] width 0 height 6
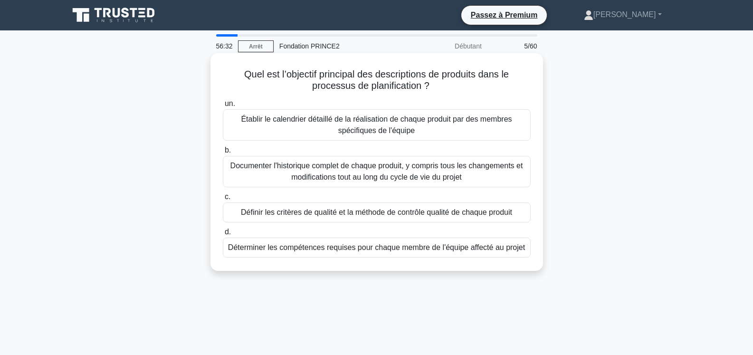
click at [411, 212] on font "Définir les critères de qualité et la méthode de contrôle qualité de chaque pro…" at bounding box center [376, 212] width 271 height 8
click at [223, 200] on input "c. Définir les critères de qualité et la méthode de contrôle qualité de chaque …" at bounding box center [223, 197] width 0 height 6
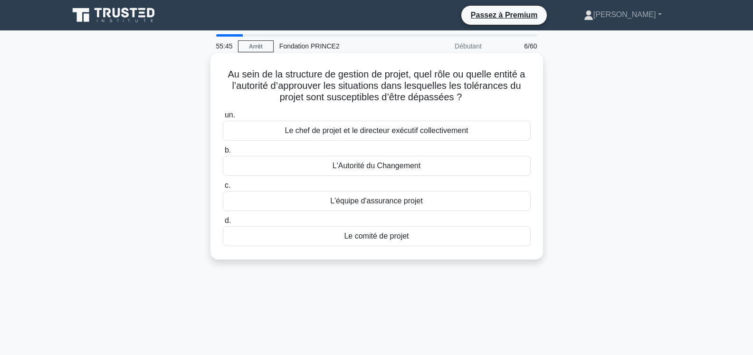
click at [402, 237] on font "Le comité de projet" at bounding box center [376, 236] width 65 height 8
click at [223, 224] on input "d. Le comité de projet" at bounding box center [223, 221] width 0 height 6
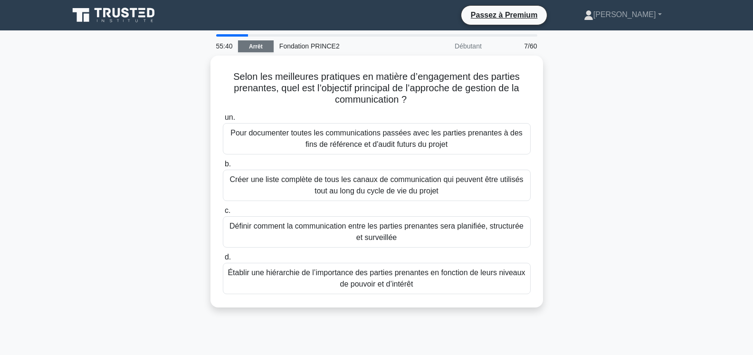
click at [254, 48] on font "Arrêt" at bounding box center [256, 46] width 14 height 7
